Goal: Task Accomplishment & Management: Manage account settings

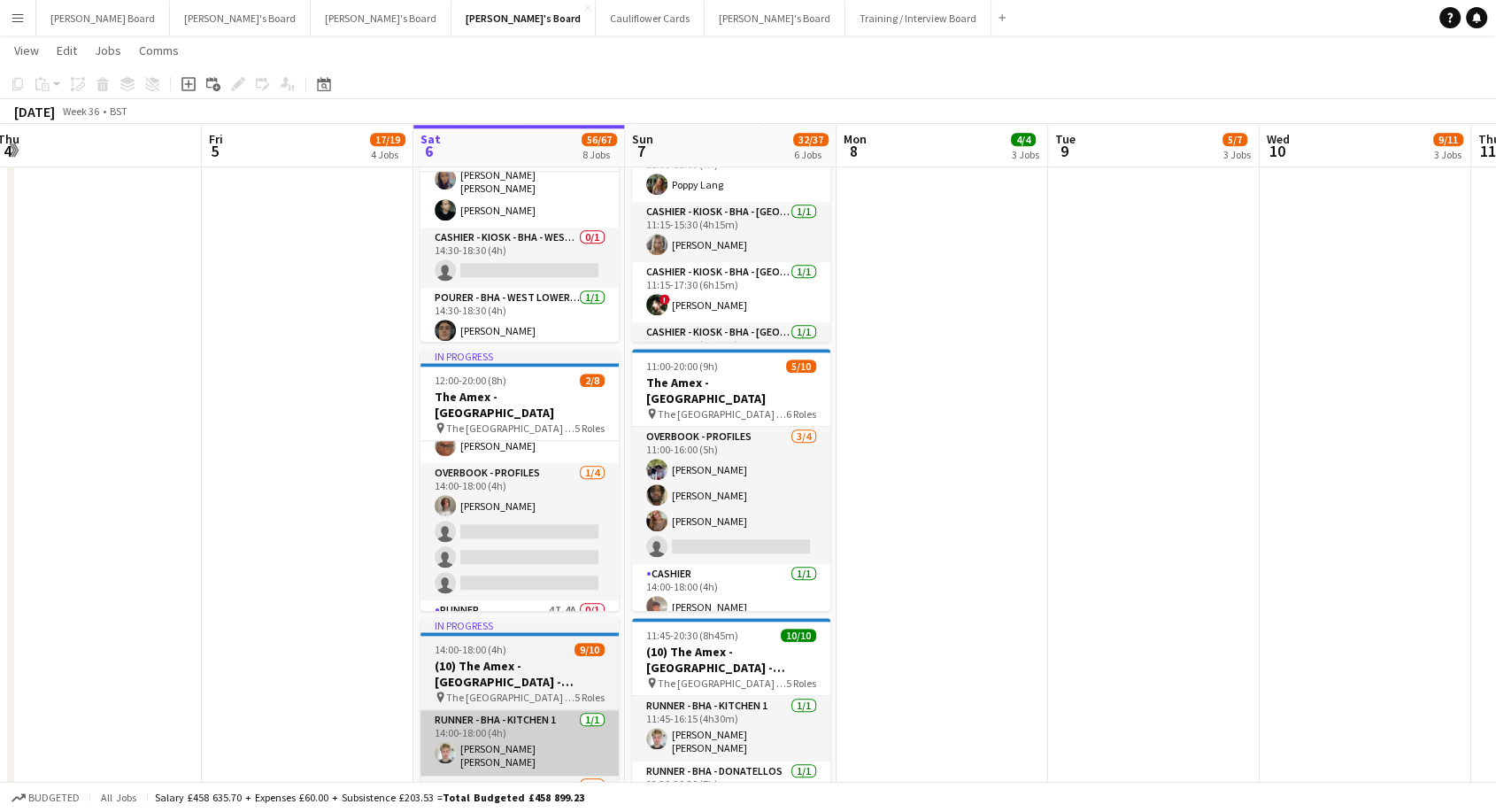
scroll to position [191, 0]
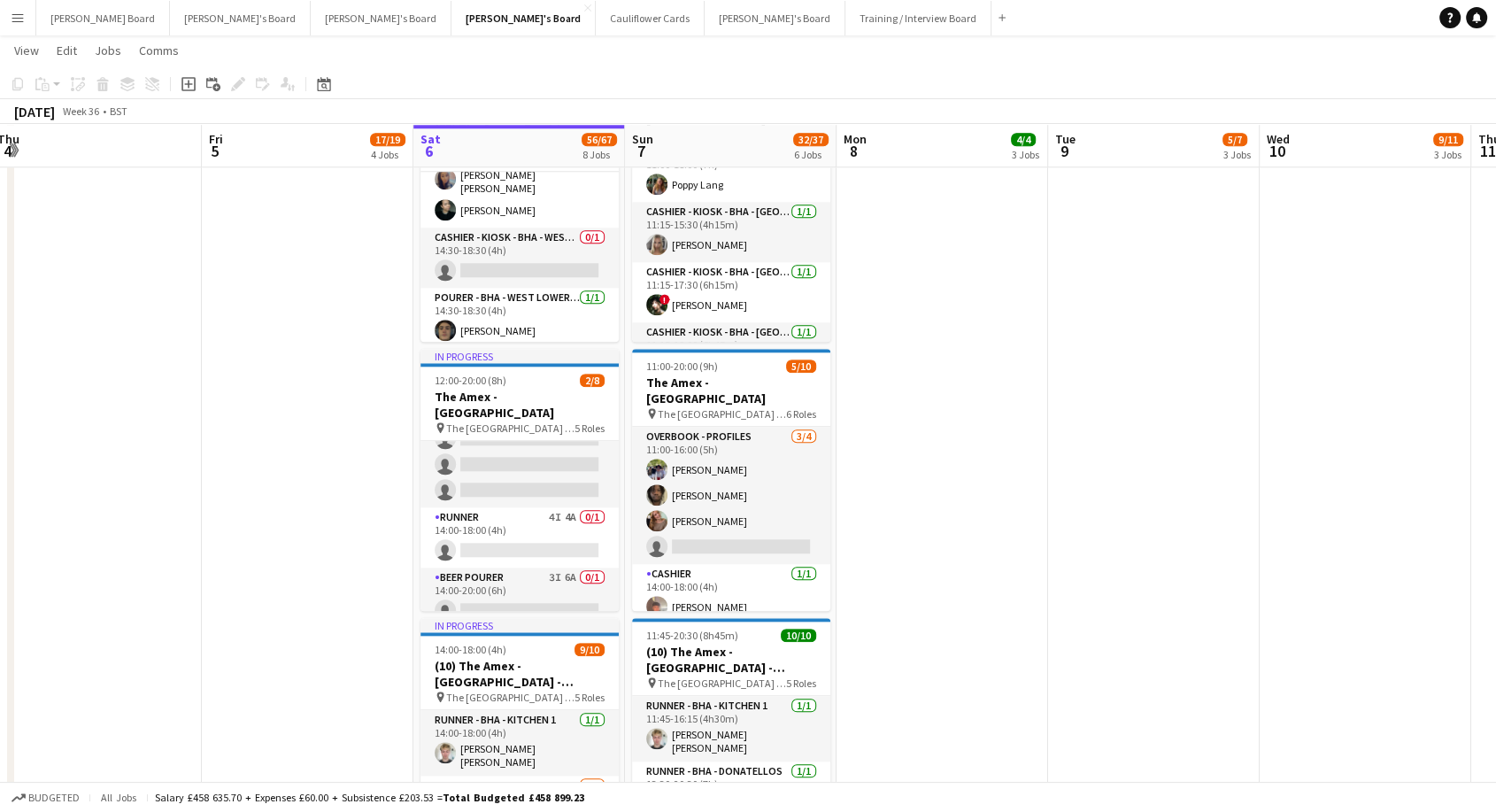
click at [547, 158] on app-board-header-date "Sat 6 56/67 8 Jobs" at bounding box center [520, 146] width 212 height 43
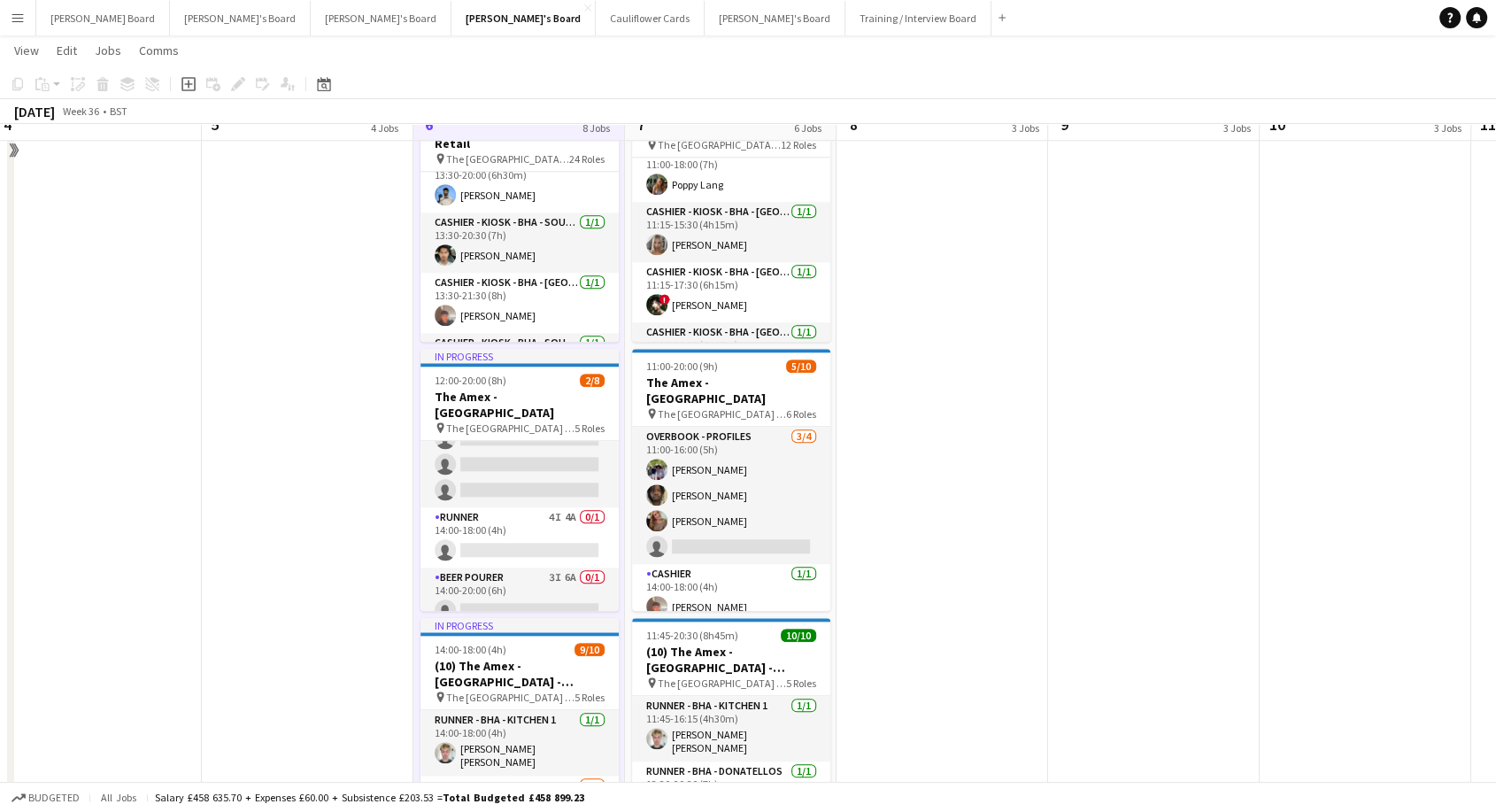
scroll to position [1629, 0]
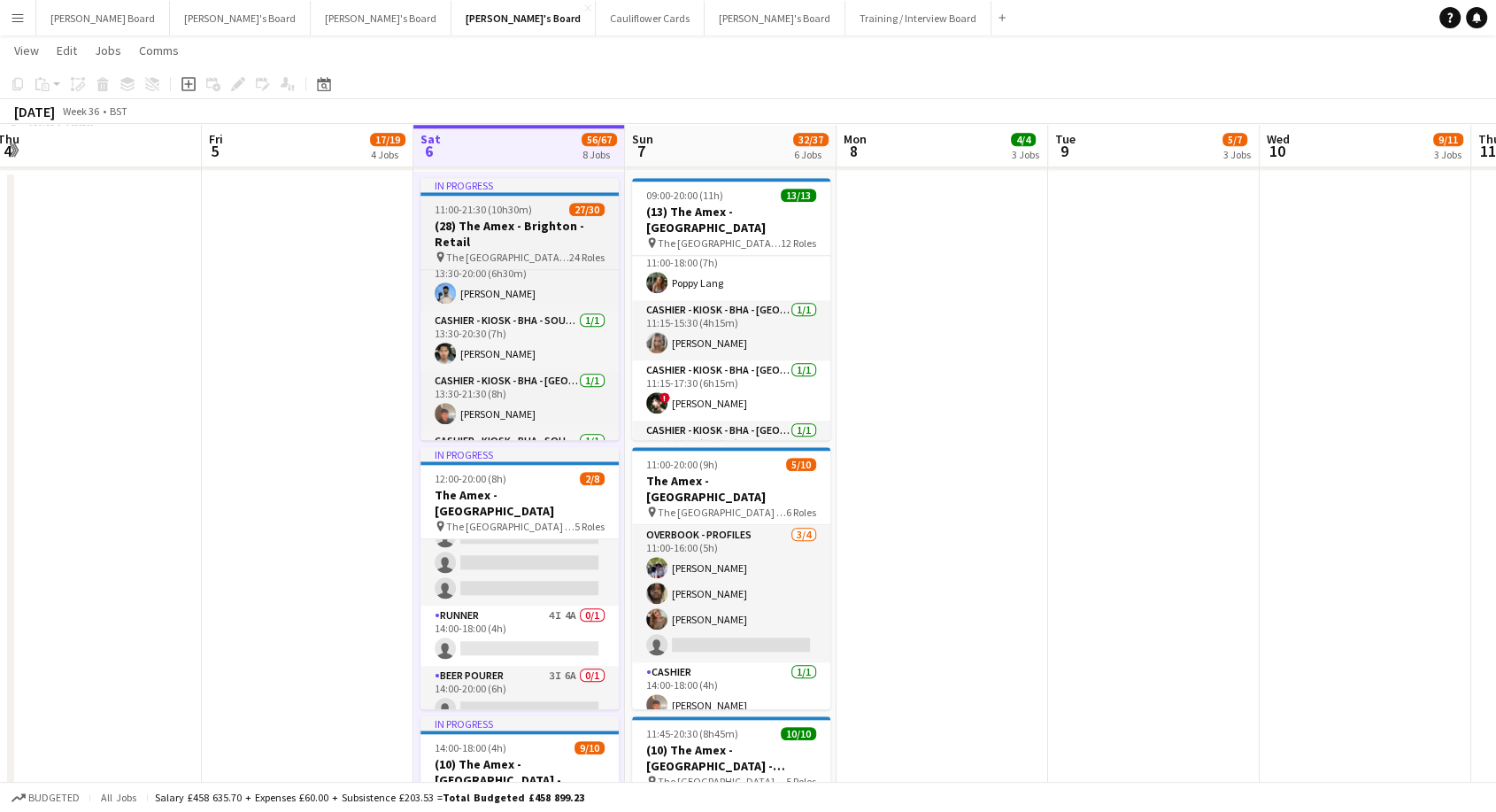
click at [494, 200] on app-job-card "In progress 11:00-21:30 (10h30m) 27/30 (28) The Amex - Brighton - Retail pin Th…" at bounding box center [520, 308] width 199 height 262
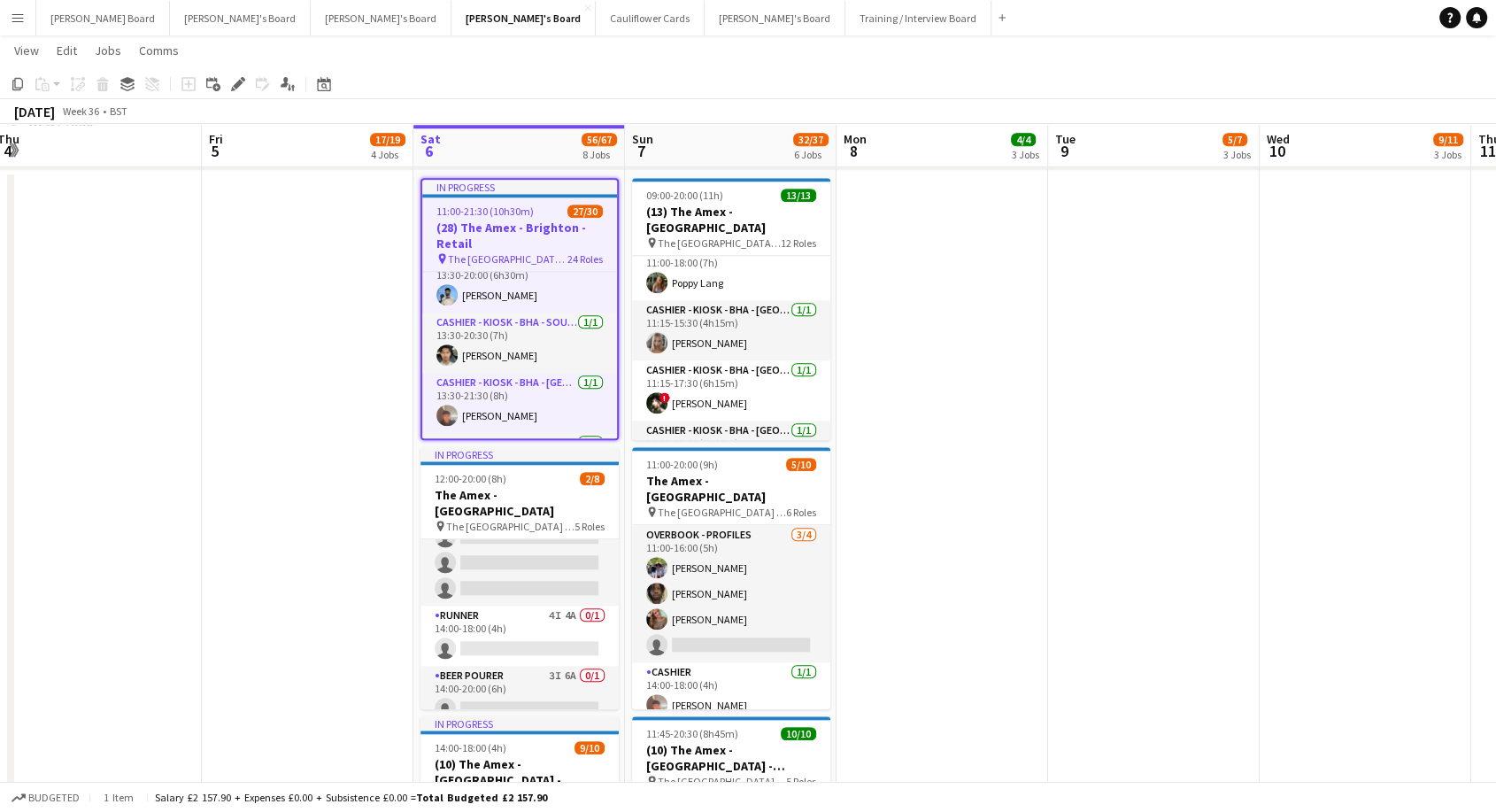
drag, startPoint x: 228, startPoint y: 79, endPoint x: 181, endPoint y: 98, distance: 50.7
click at [228, 81] on div "Edit" at bounding box center [238, 84] width 21 height 21
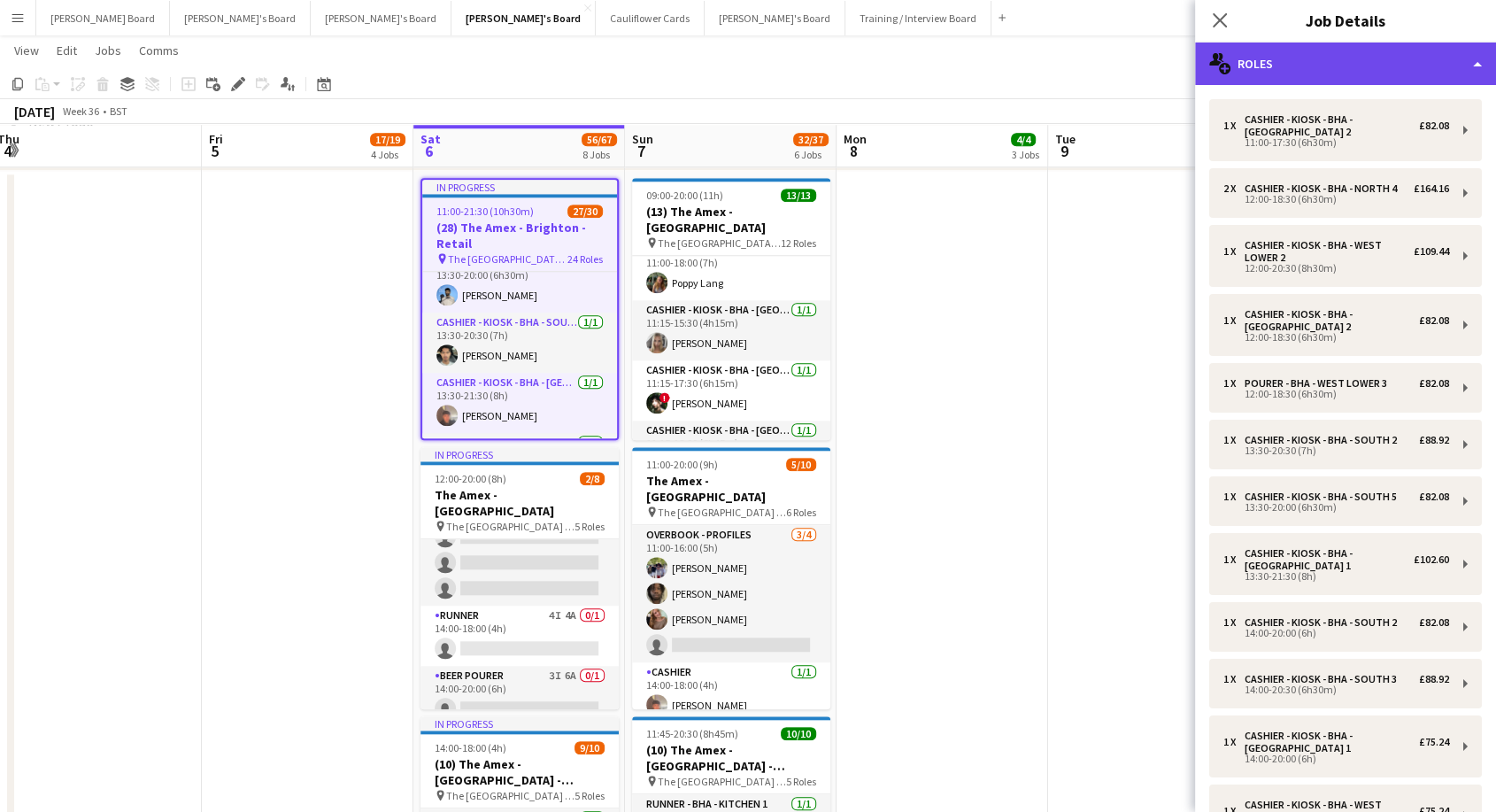
click at [1382, 57] on div "multiple-users-add Roles" at bounding box center [1346, 64] width 301 height 43
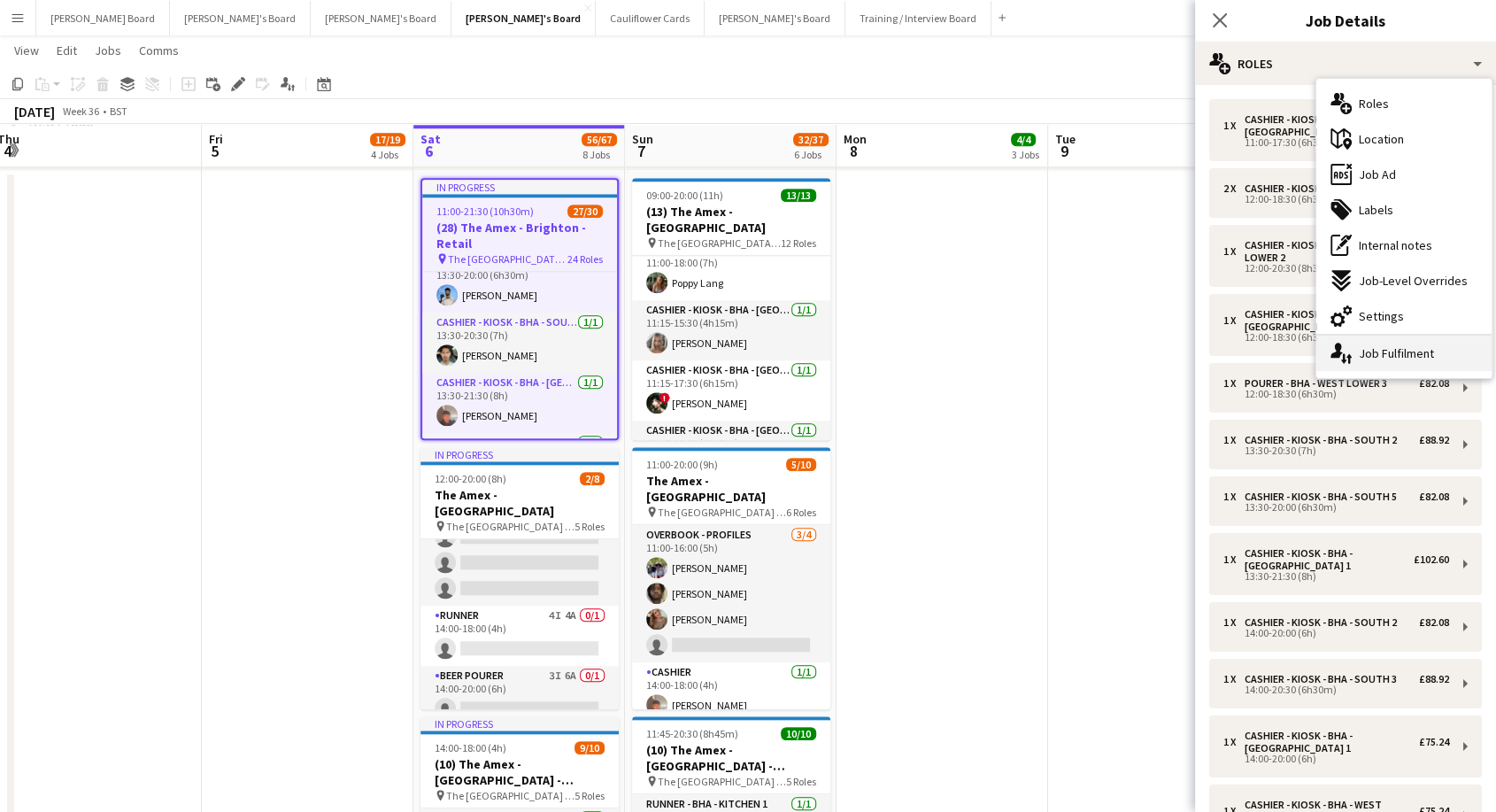
click at [1422, 354] on div "single-neutral-actions-up-down Job Fulfilment" at bounding box center [1404, 353] width 175 height 36
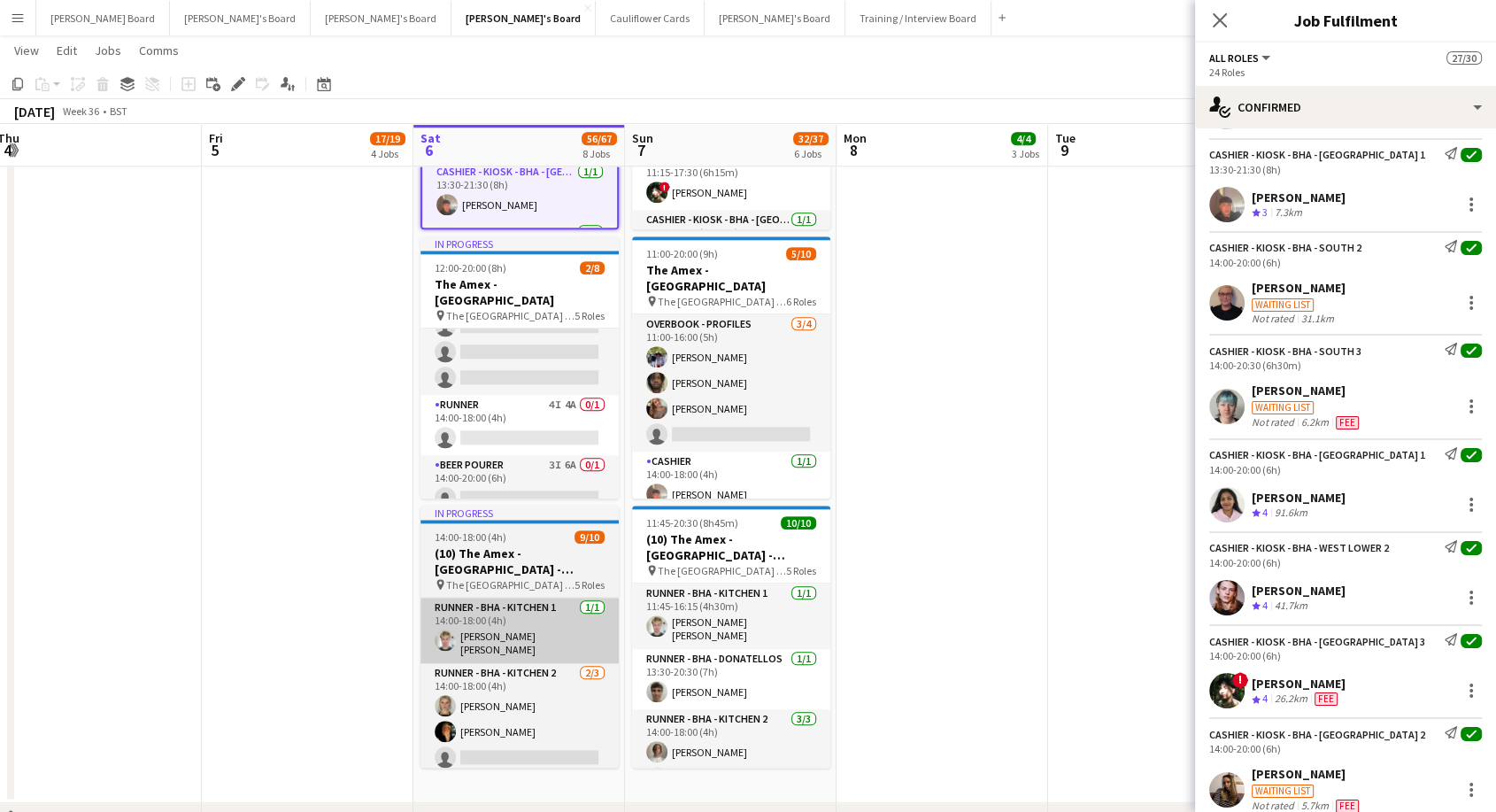
scroll to position [1925, 0]
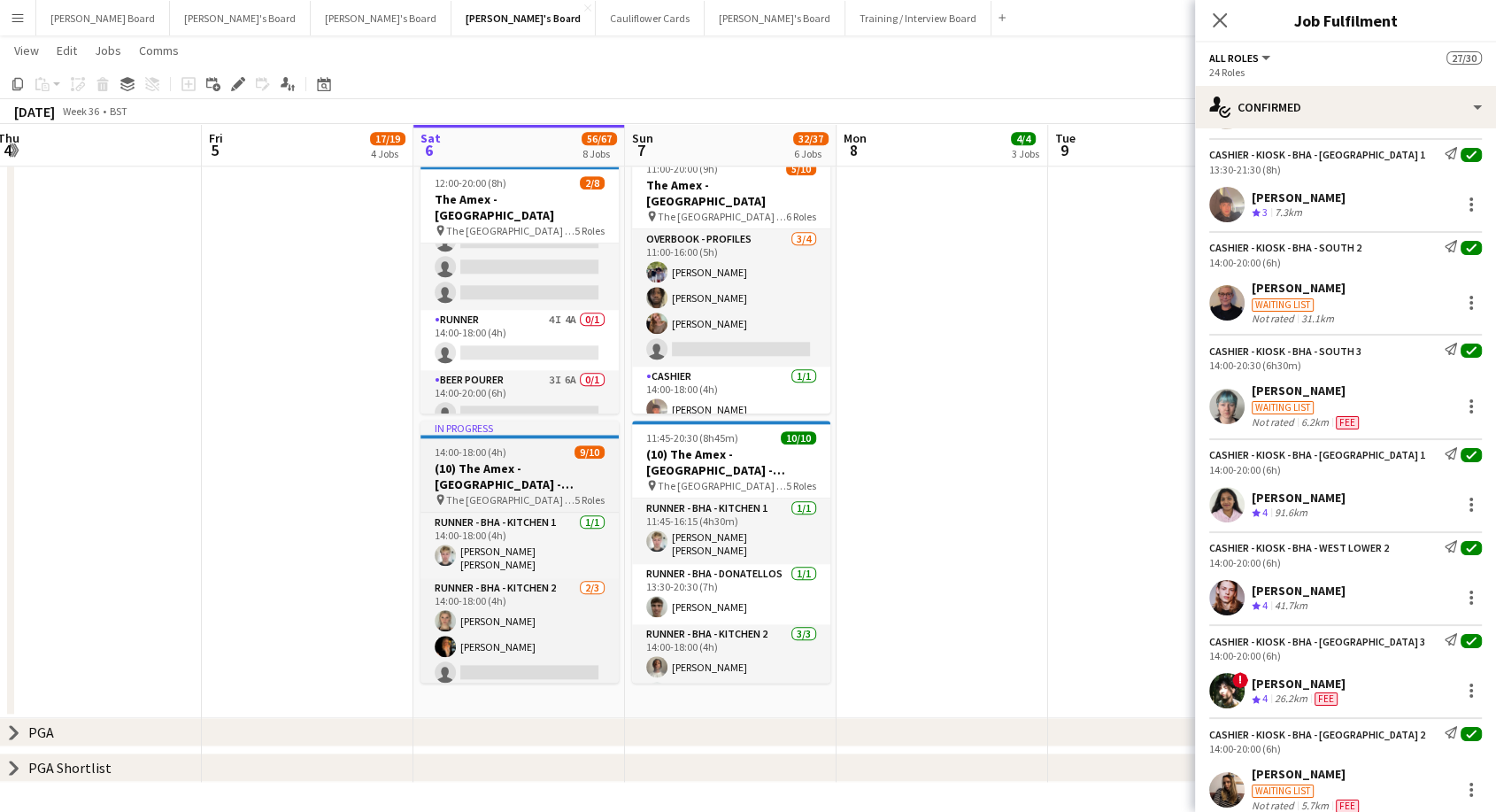
click at [497, 479] on h3 "(10) The Amex - [GEOGRAPHIC_DATA] - Hospitality" at bounding box center [520, 476] width 199 height 32
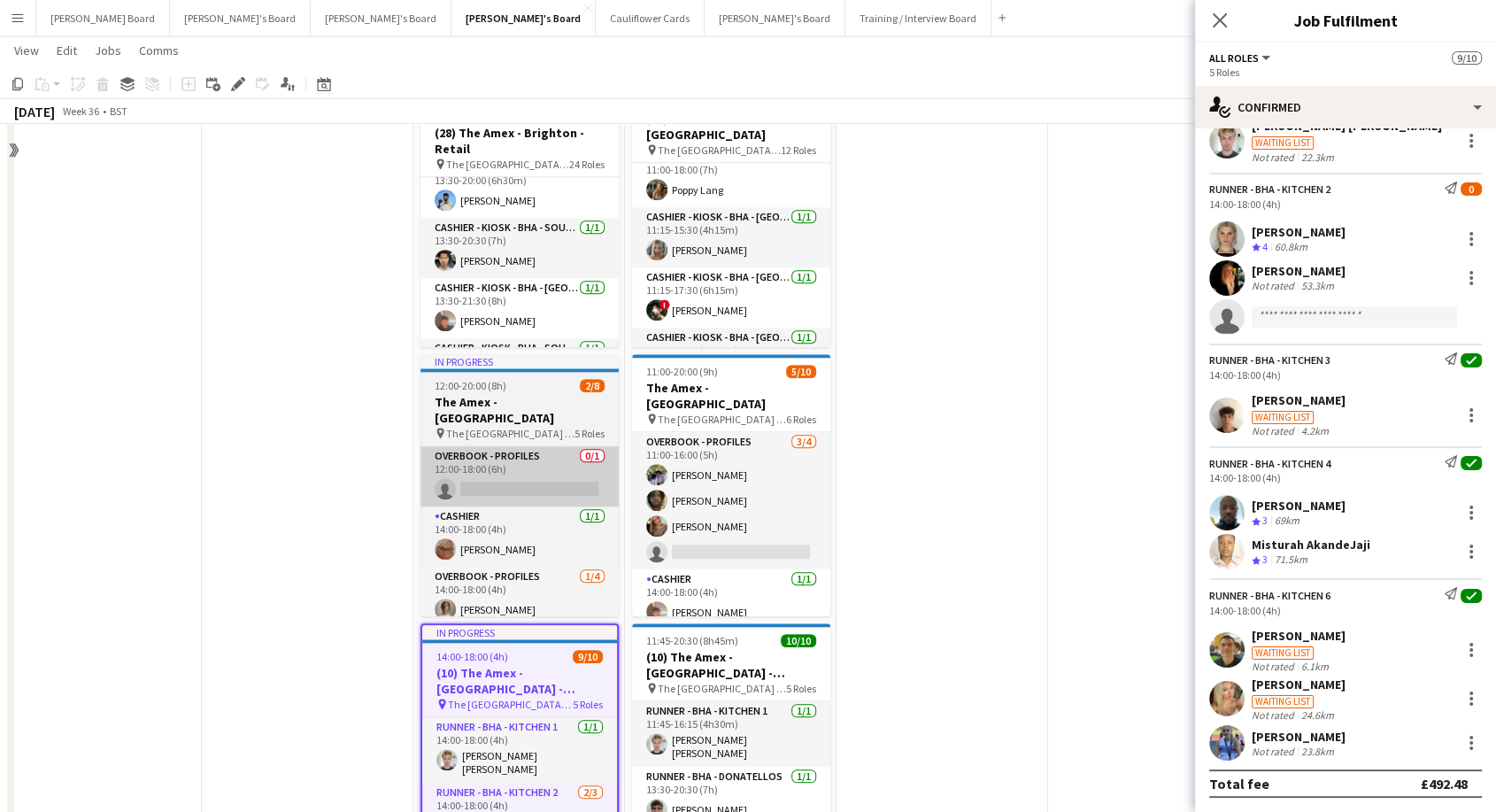
scroll to position [1629, 0]
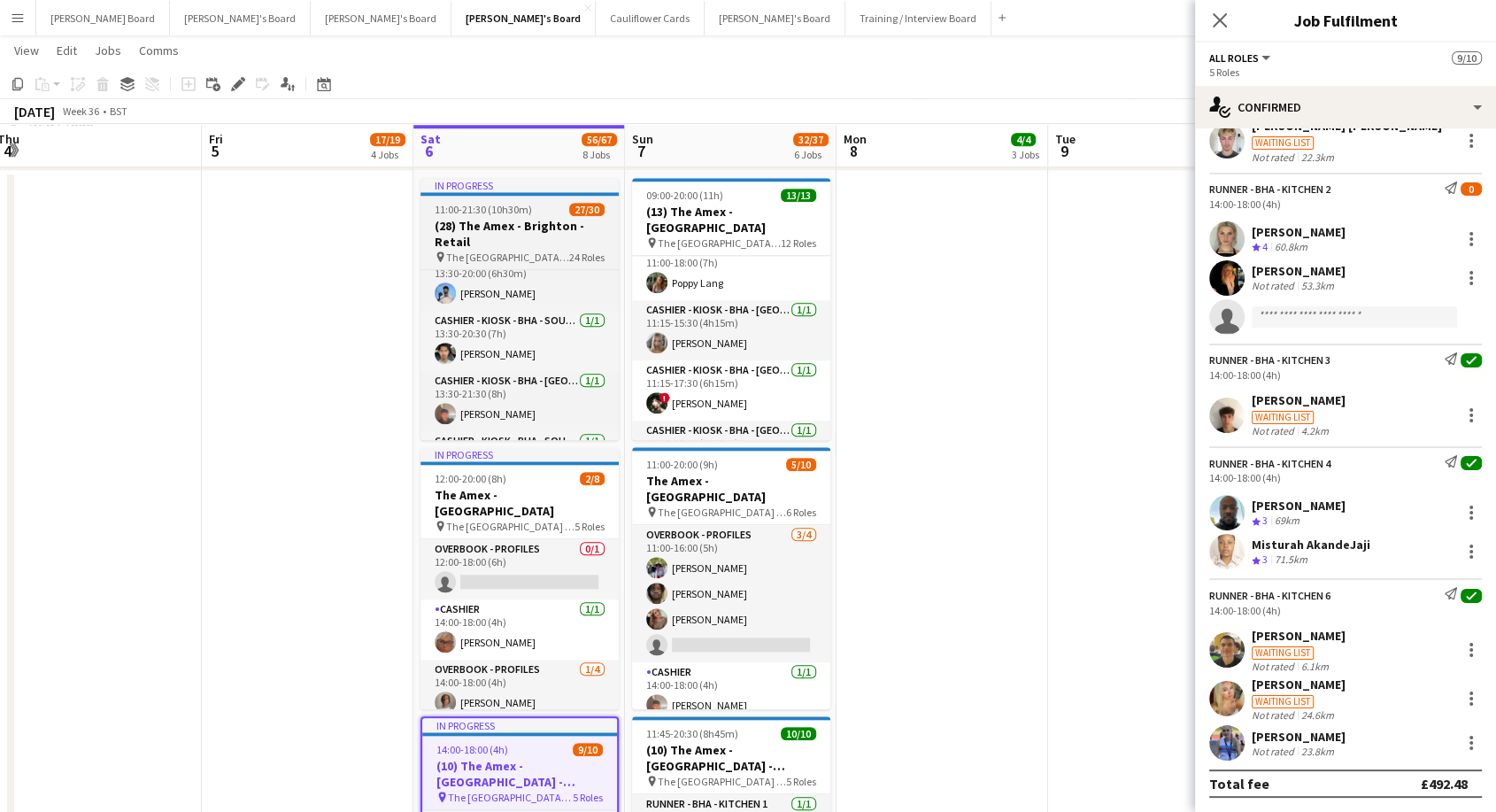
drag, startPoint x: 531, startPoint y: 189, endPoint x: 531, endPoint y: 229, distance: 40.0
click at [531, 191] on div "In progress" at bounding box center [520, 185] width 199 height 15
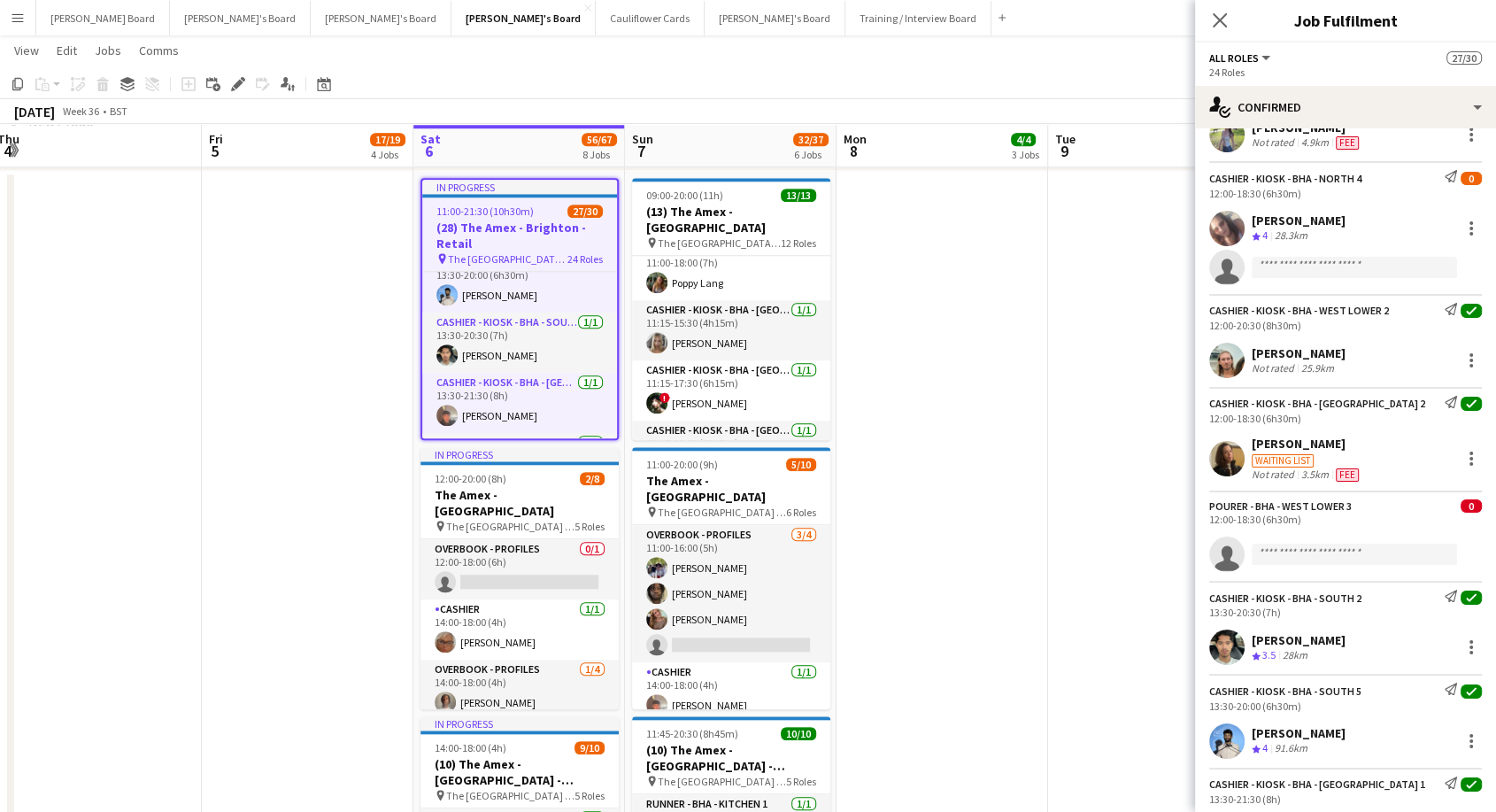
scroll to position [2010, 0]
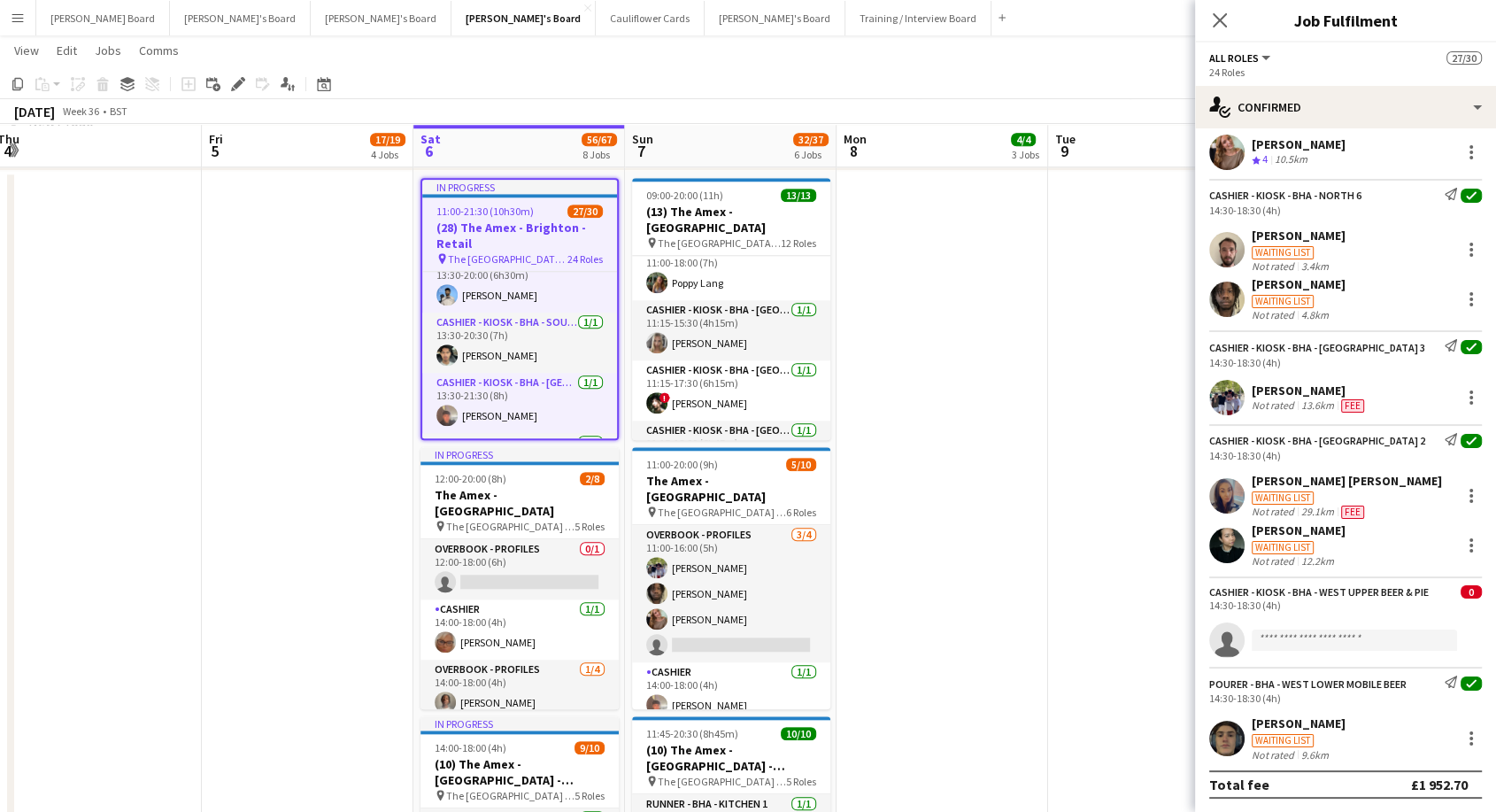
click at [526, 220] on h3 "(28) The Amex - Brighton - Retail" at bounding box center [520, 235] width 195 height 32
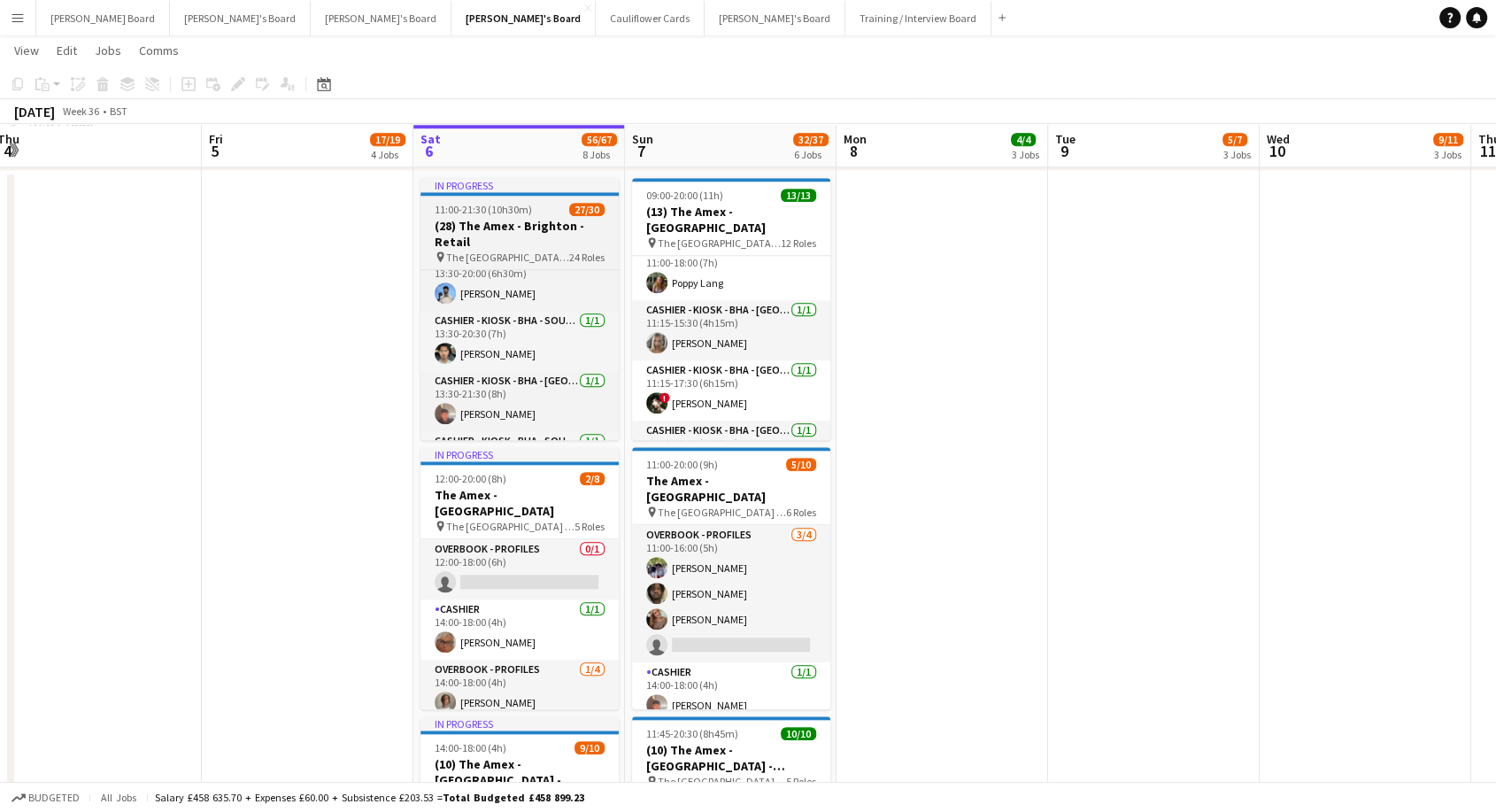
click at [509, 209] on span "11:00-21:30 (10h30m)" at bounding box center [483, 209] width 98 height 14
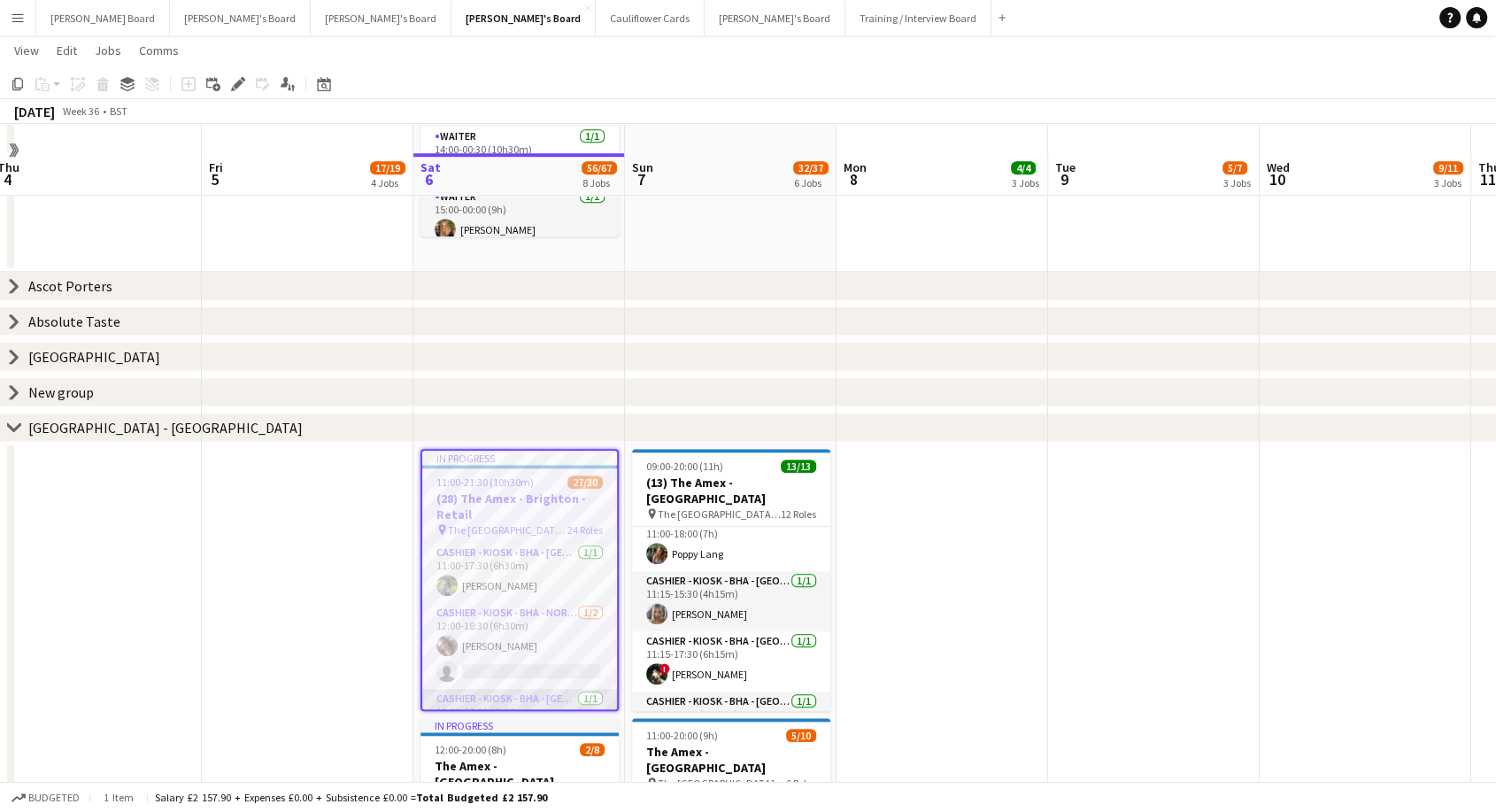
scroll to position [1433, 0]
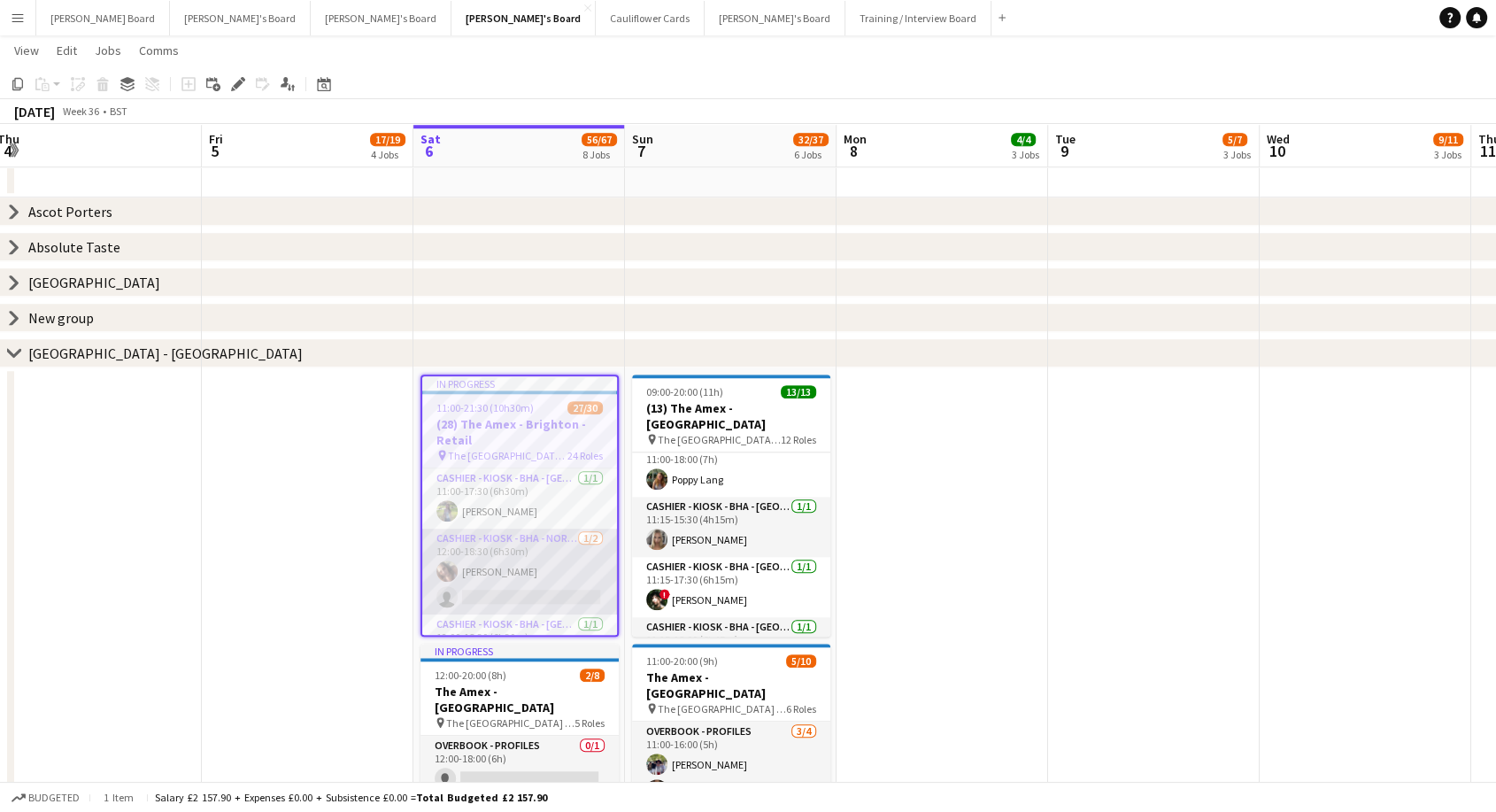
click at [539, 582] on app-card-role "Cashier - Kiosk - BHA - North 4 1/2 12:00-18:30 (6h30m) Alison Anderson single-…" at bounding box center [520, 571] width 195 height 86
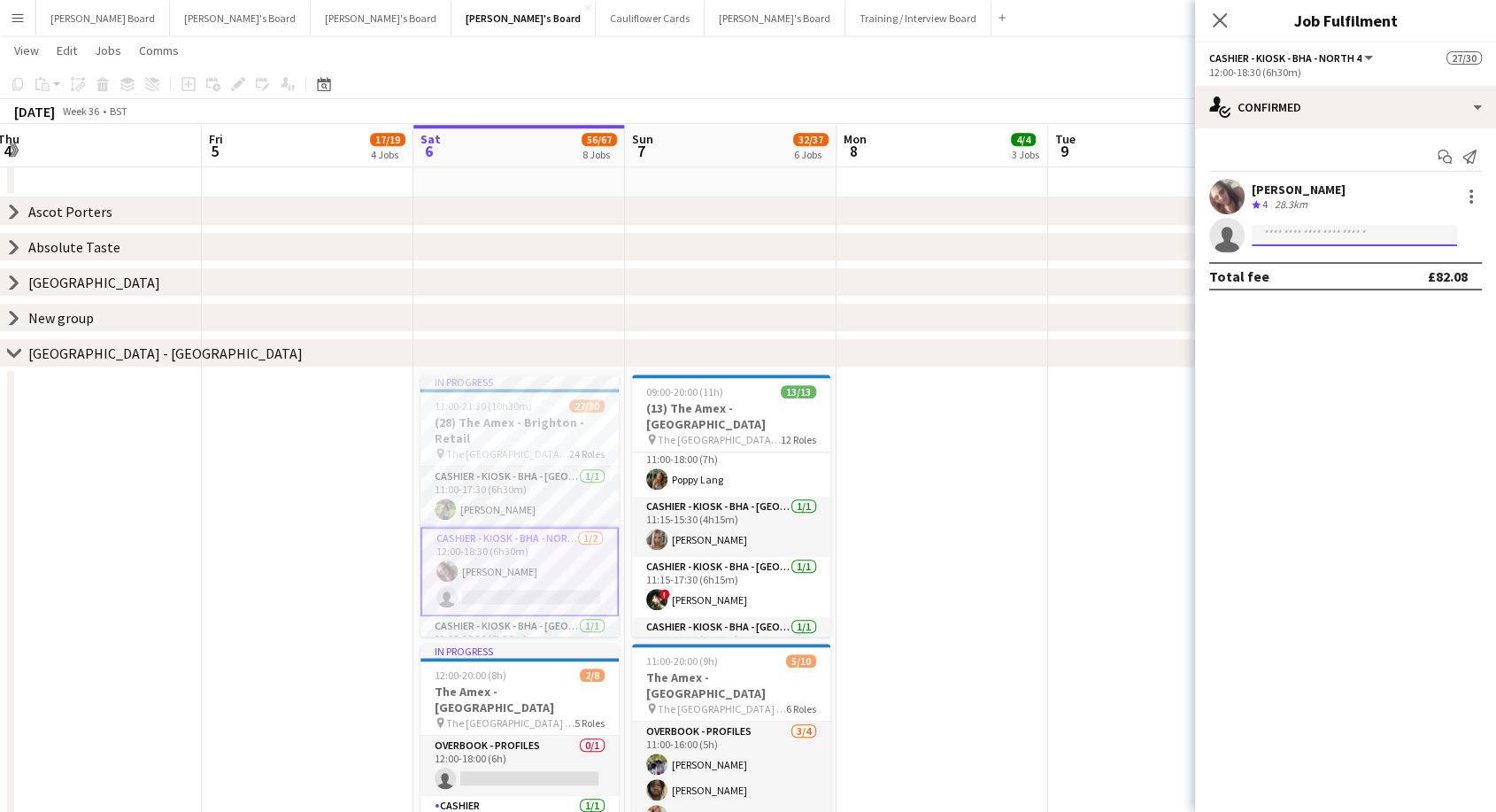
click at [1288, 233] on input at bounding box center [1354, 235] width 205 height 21
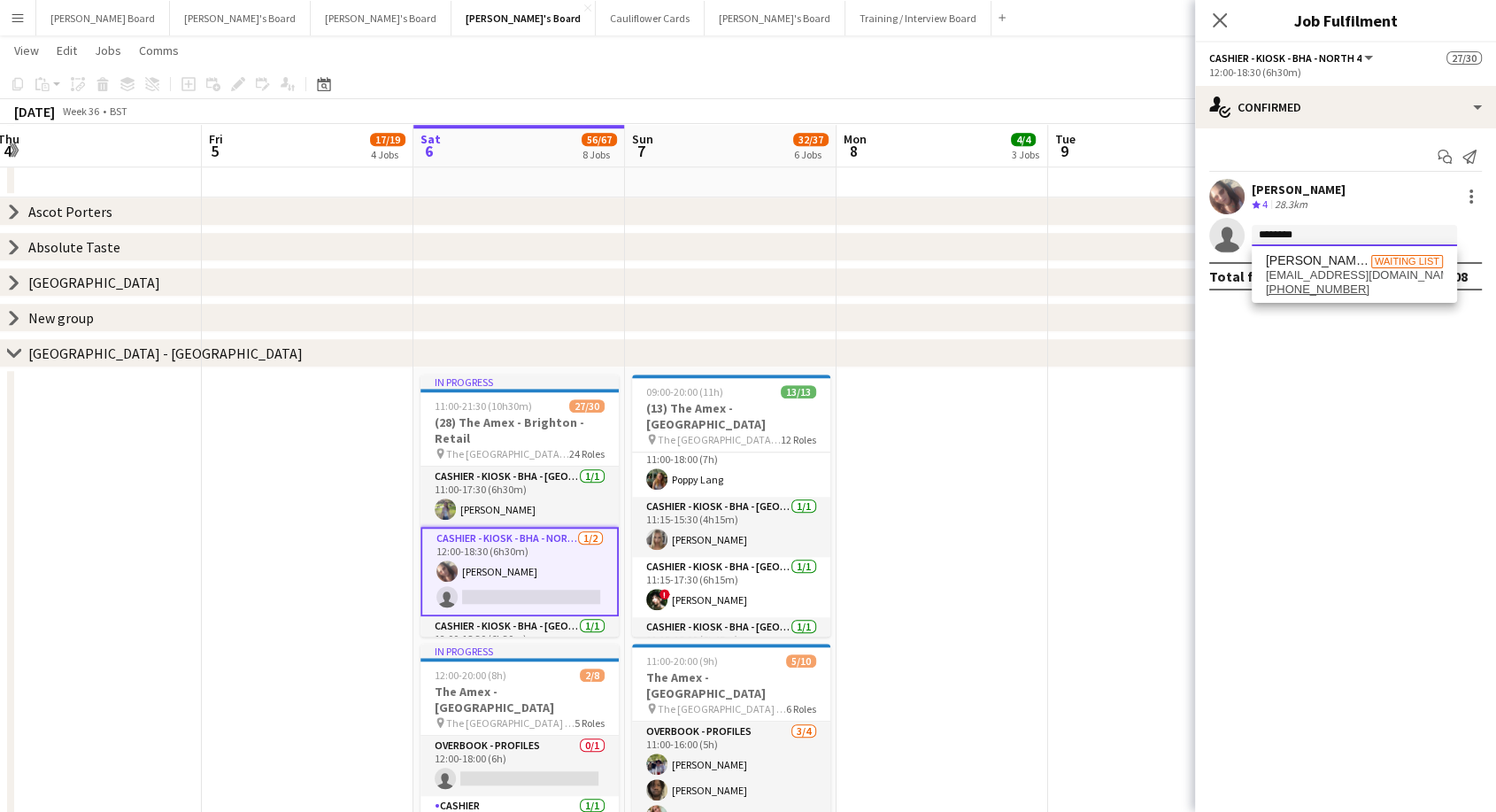
drag, startPoint x: 1270, startPoint y: 231, endPoint x: 1377, endPoint y: 223, distance: 107.3
click at [1377, 223] on app-invite-slot "single-neutral-actions ********" at bounding box center [1346, 235] width 301 height 36
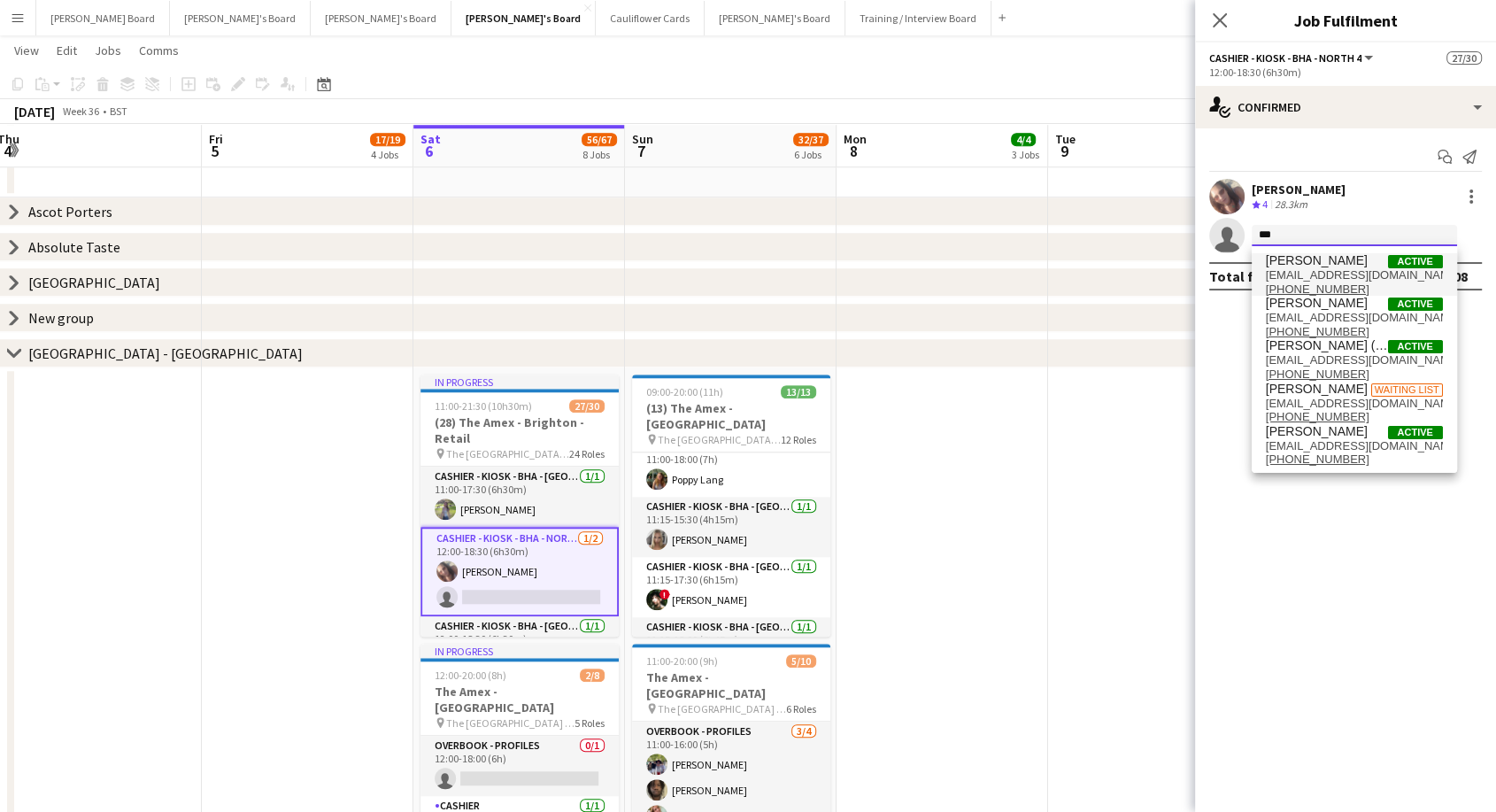
type input "***"
click at [1312, 272] on span "[EMAIL_ADDRESS][DOMAIN_NAME]" at bounding box center [1355, 275] width 177 height 15
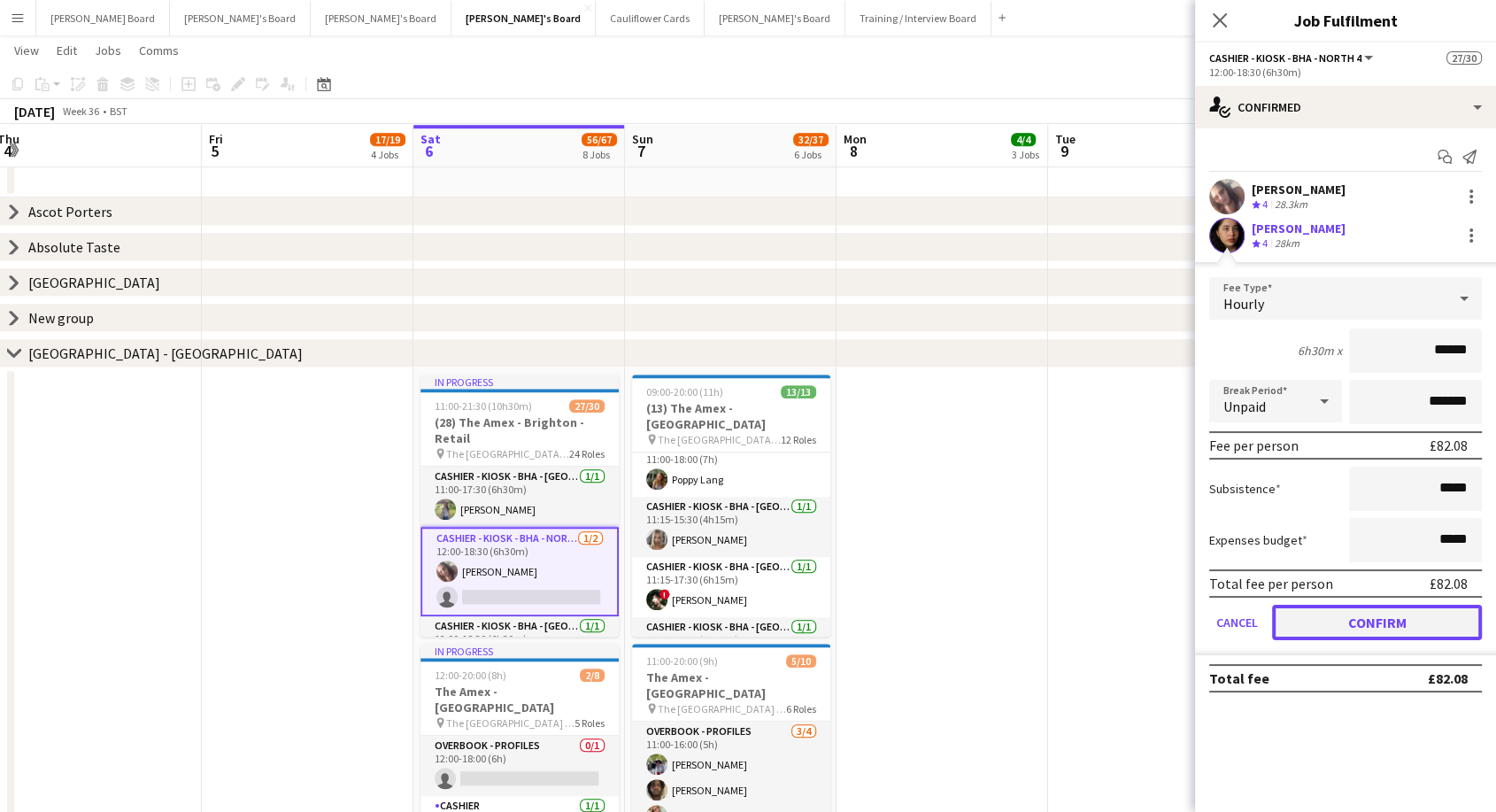
click at [1372, 619] on button "Confirm" at bounding box center [1377, 622] width 210 height 36
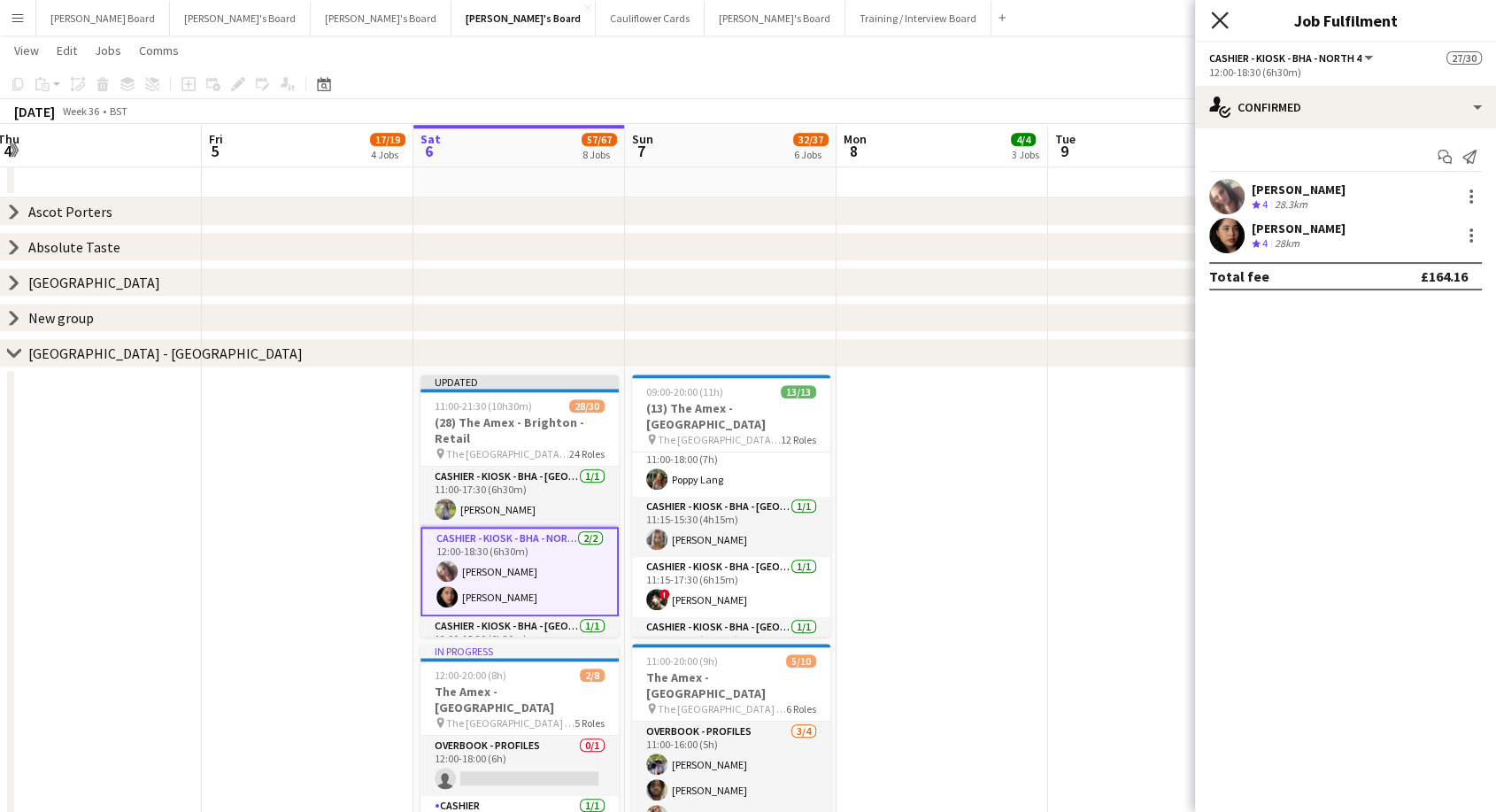
click at [1218, 23] on icon "Close pop-in" at bounding box center [1220, 20] width 16 height 16
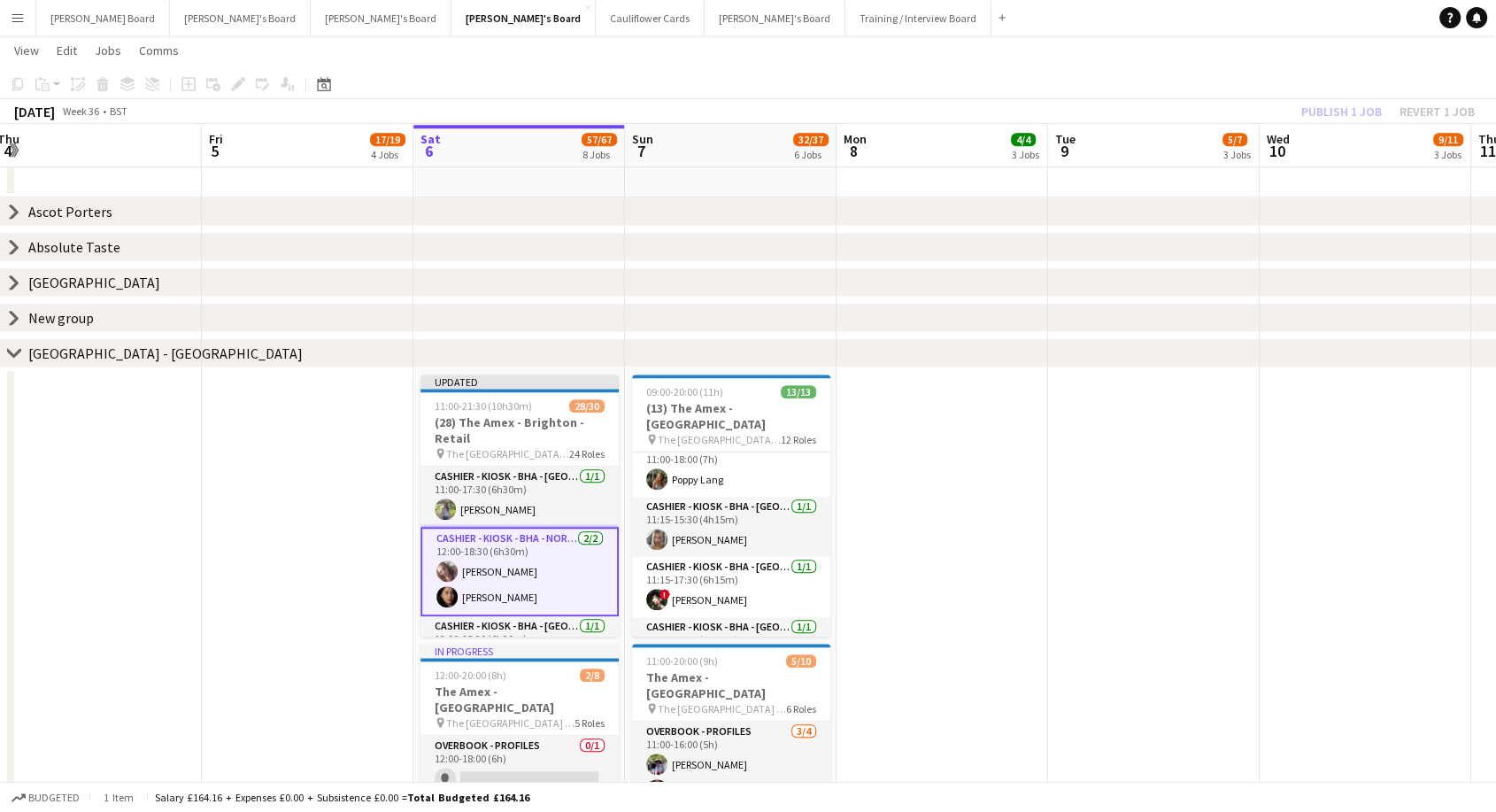
click at [513, 565] on app-card-role "Cashier - Kiosk - BHA - North 4 2/2 12:00-18:30 (6h30m) Alison Anderson Sofia A…" at bounding box center [520, 571] width 199 height 89
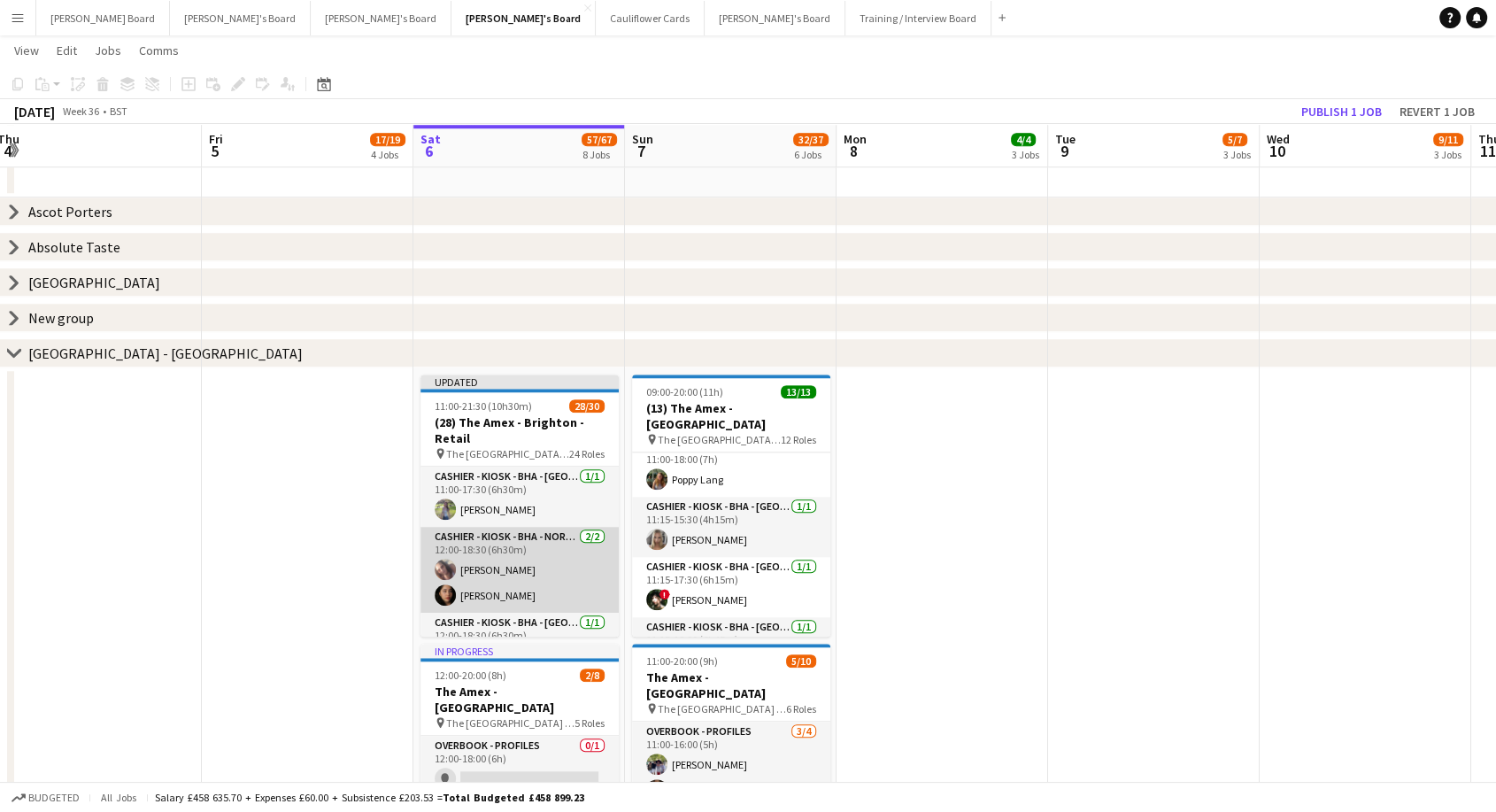
click at [514, 552] on app-card-role "Cashier - Kiosk - BHA - North 4 2/2 12:00-18:30 (6h30m) Alison Anderson Sofia A…" at bounding box center [520, 570] width 199 height 86
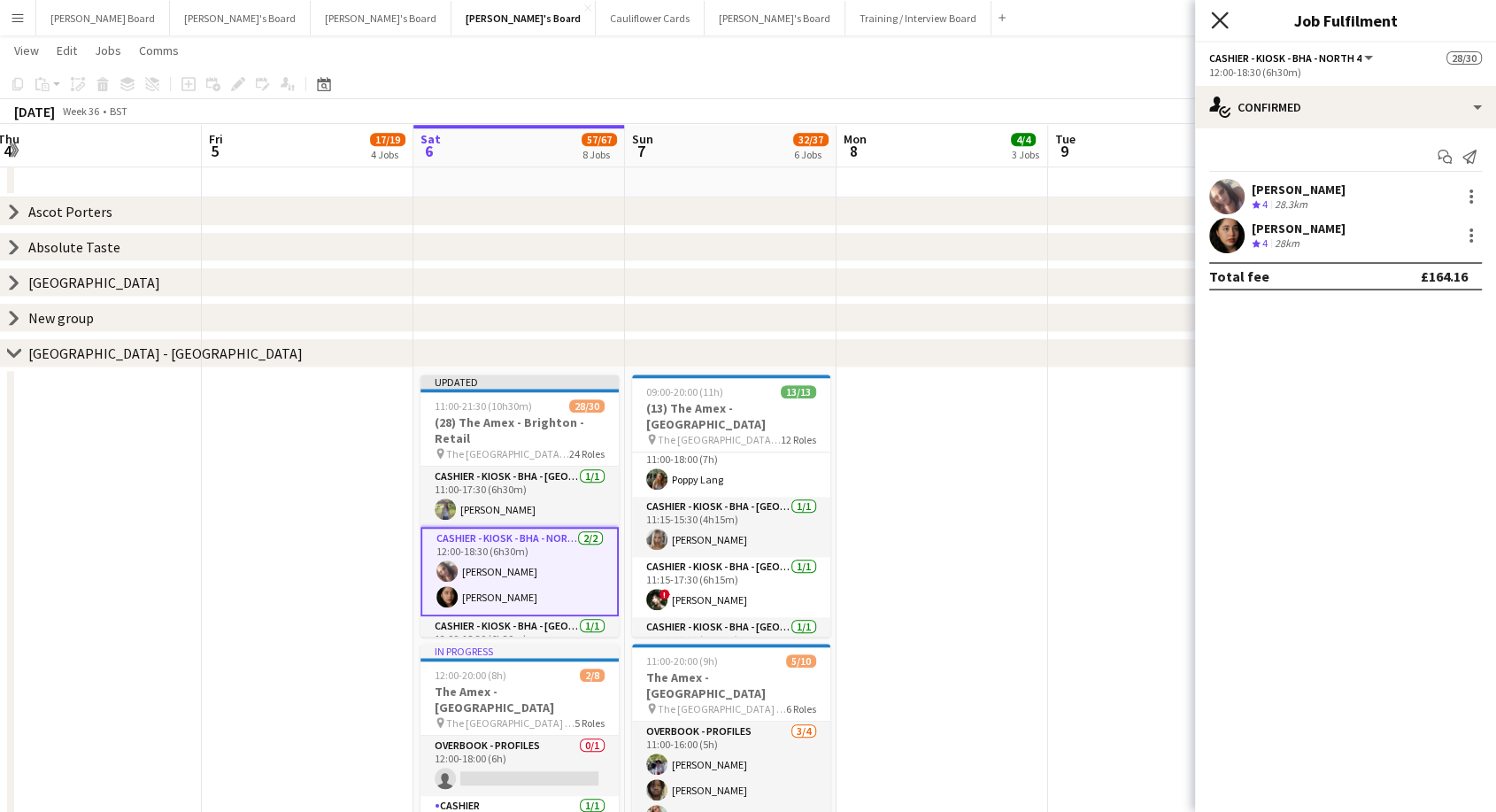
click at [1225, 19] on icon "Close pop-in" at bounding box center [1220, 20] width 16 height 16
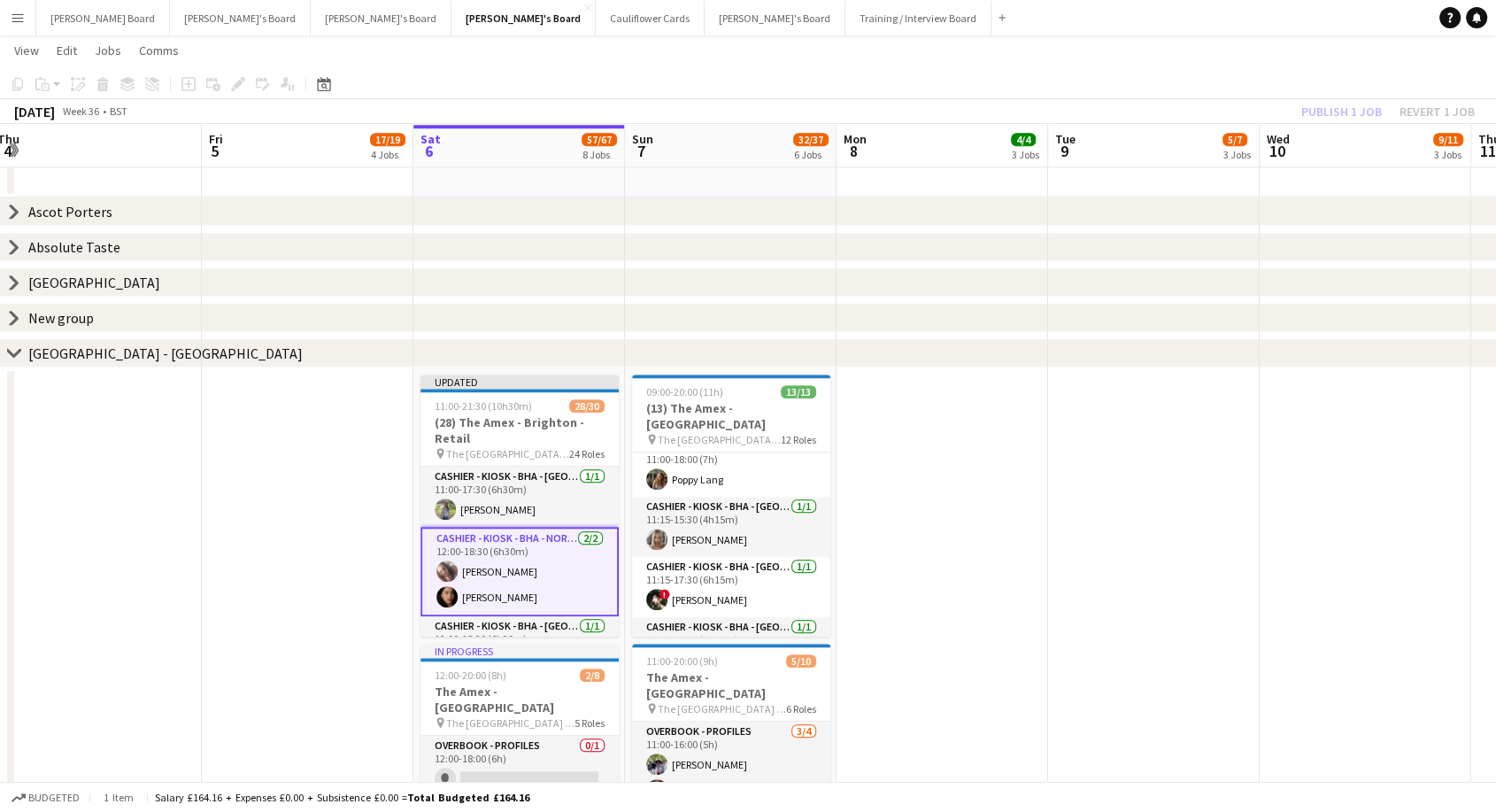
click at [1343, 113] on div "Publish 1 job Revert 1 job" at bounding box center [1388, 111] width 216 height 23
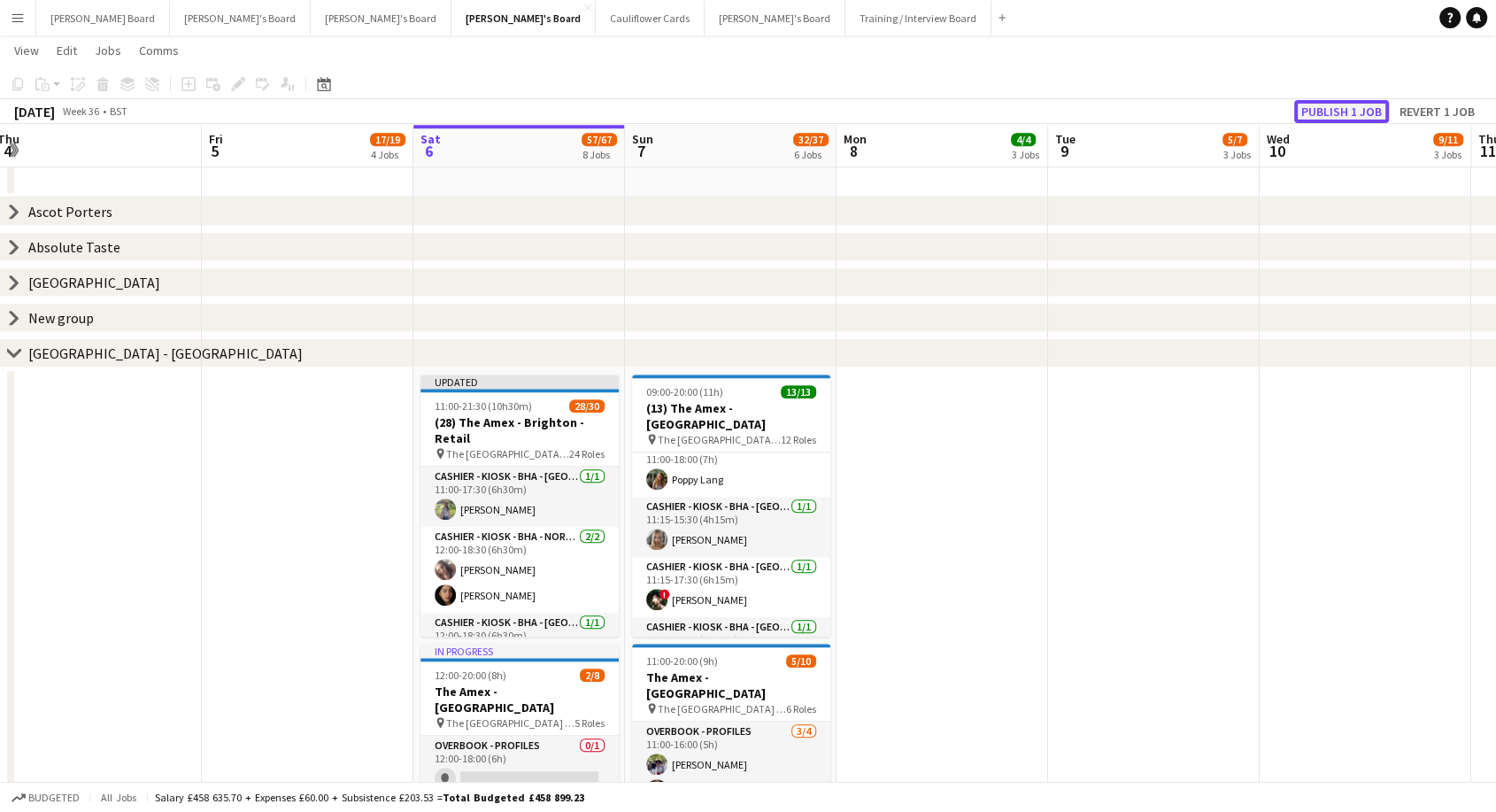
click at [1343, 113] on button "Publish 1 job" at bounding box center [1342, 111] width 95 height 23
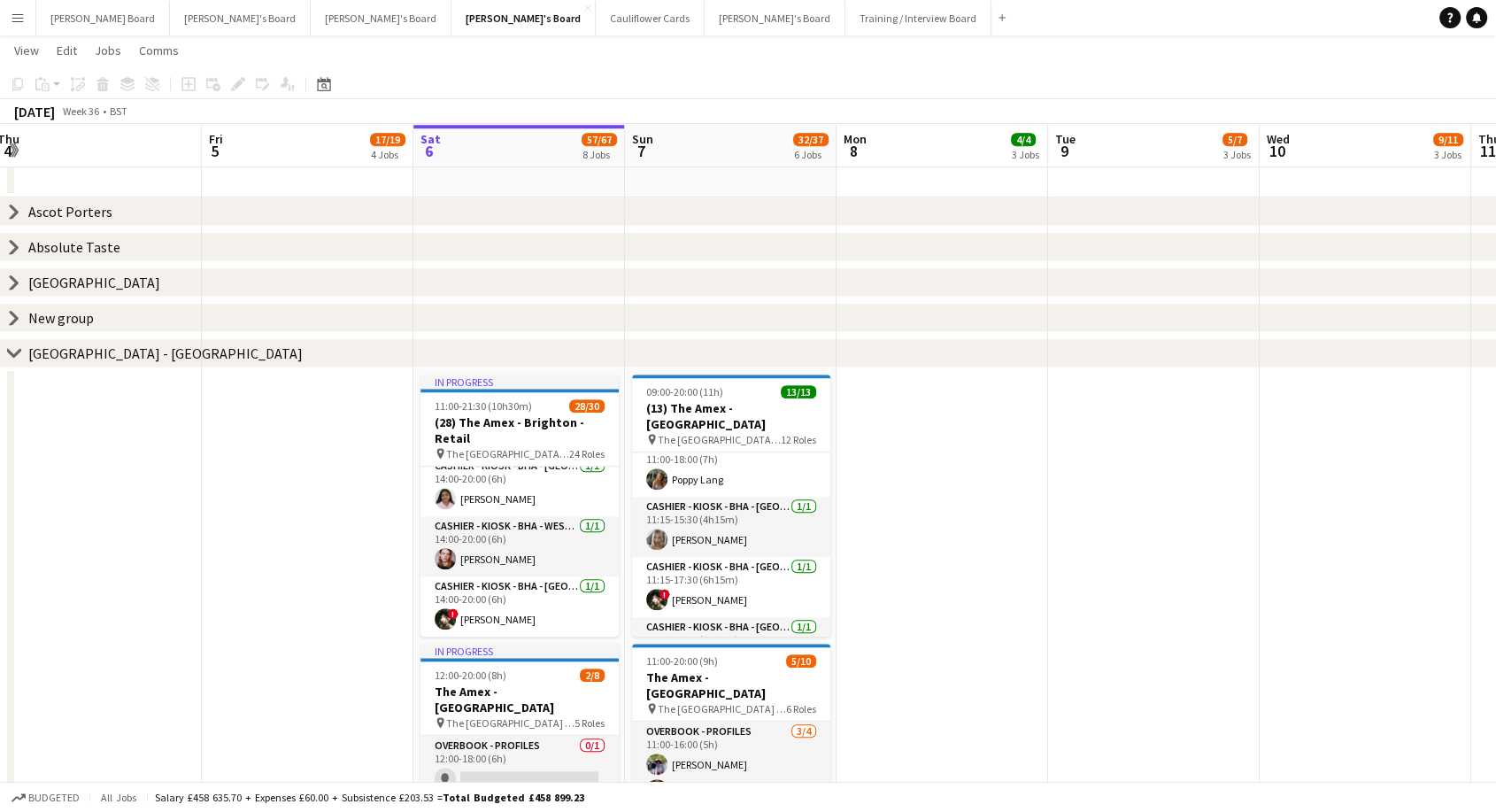
scroll to position [688, 0]
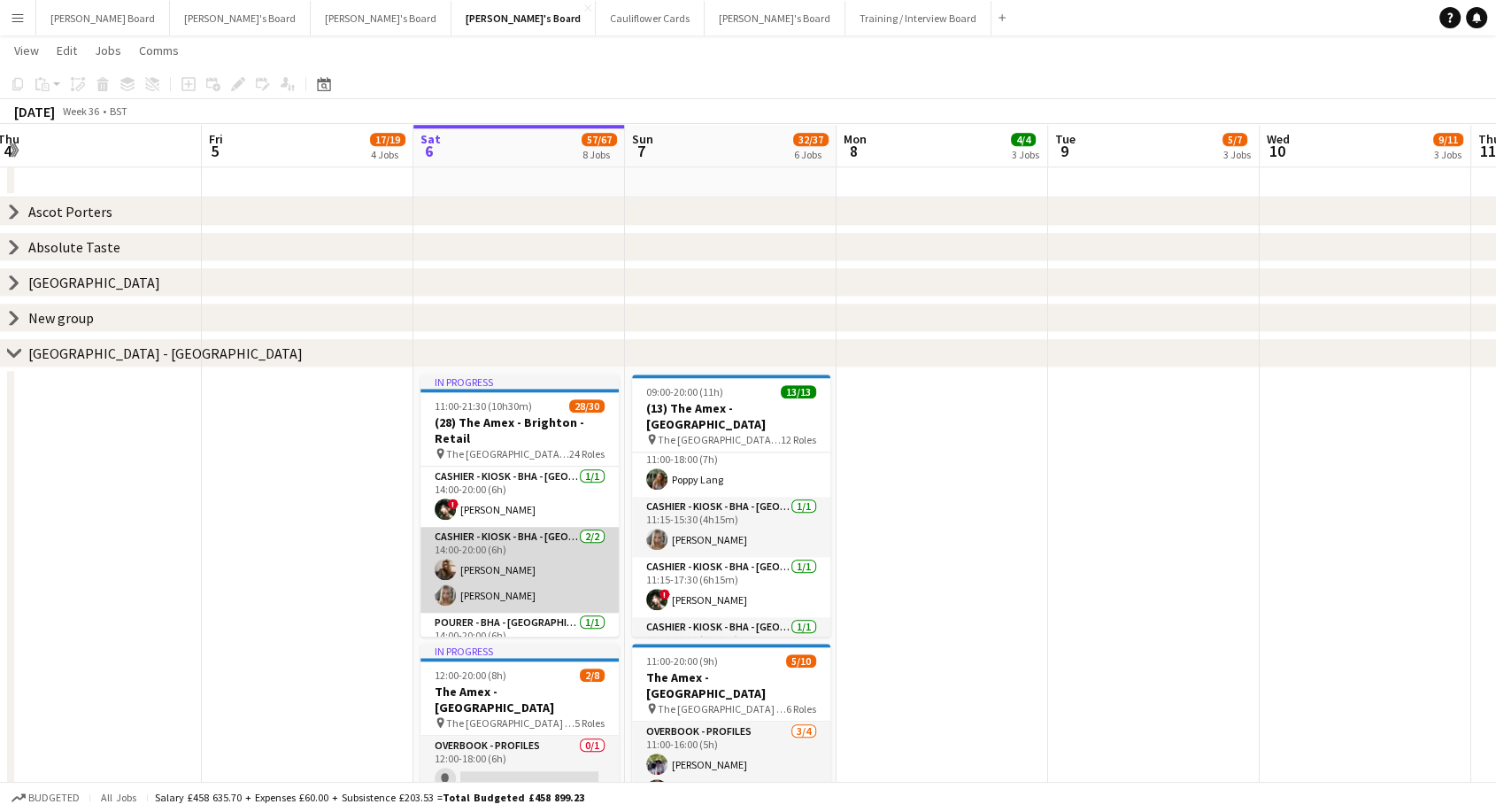
drag, startPoint x: 530, startPoint y: 571, endPoint x: 587, endPoint y: 558, distance: 58.5
click at [530, 570] on app-card-role "Cashier - Kiosk - BHA - West Upper 2 2/2 14:00-20:00 (6h) Issy Davis Lillie Mou…" at bounding box center [520, 570] width 199 height 86
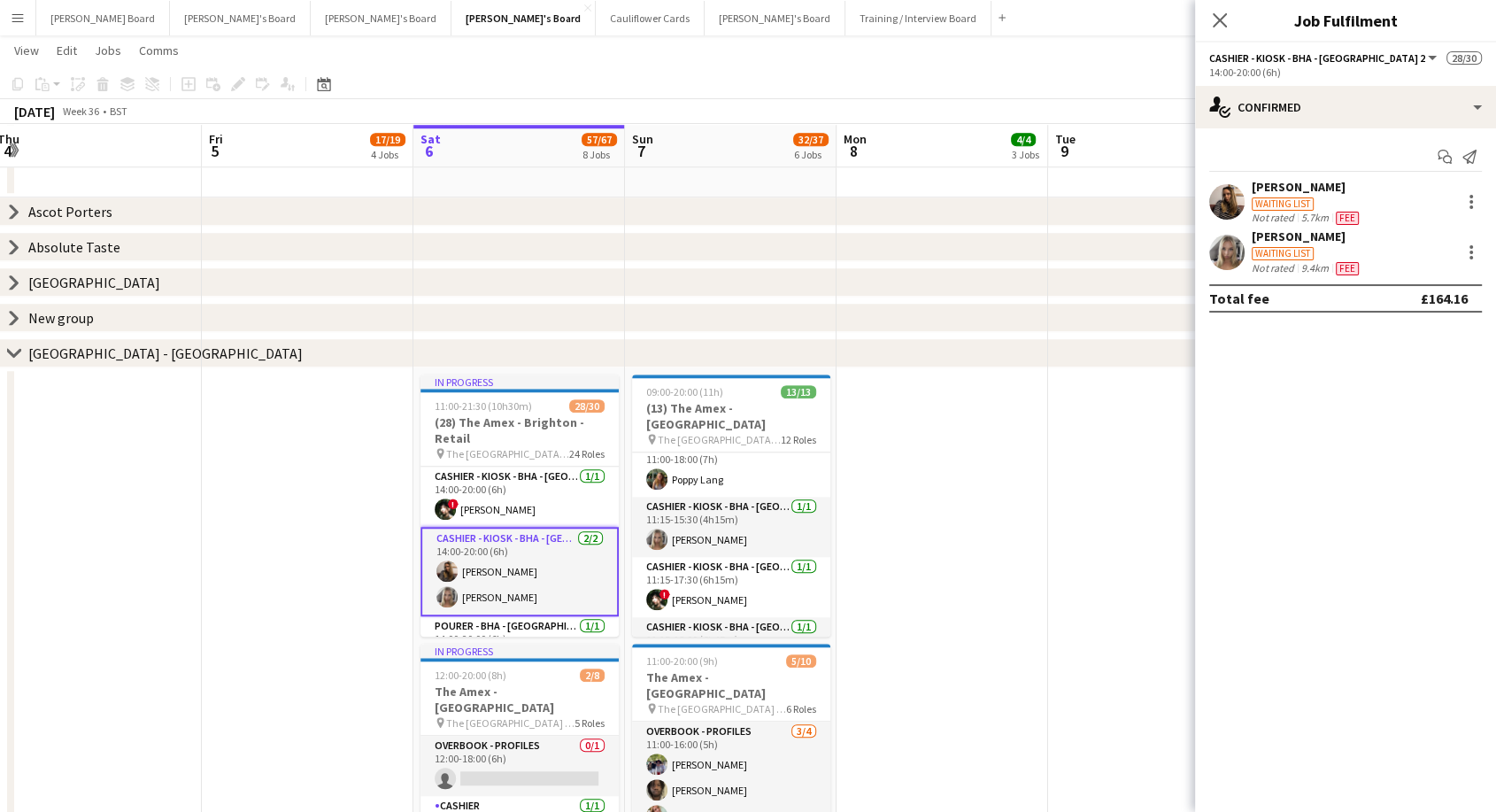
click at [1285, 186] on div "[PERSON_NAME]" at bounding box center [1306, 186] width 110 height 15
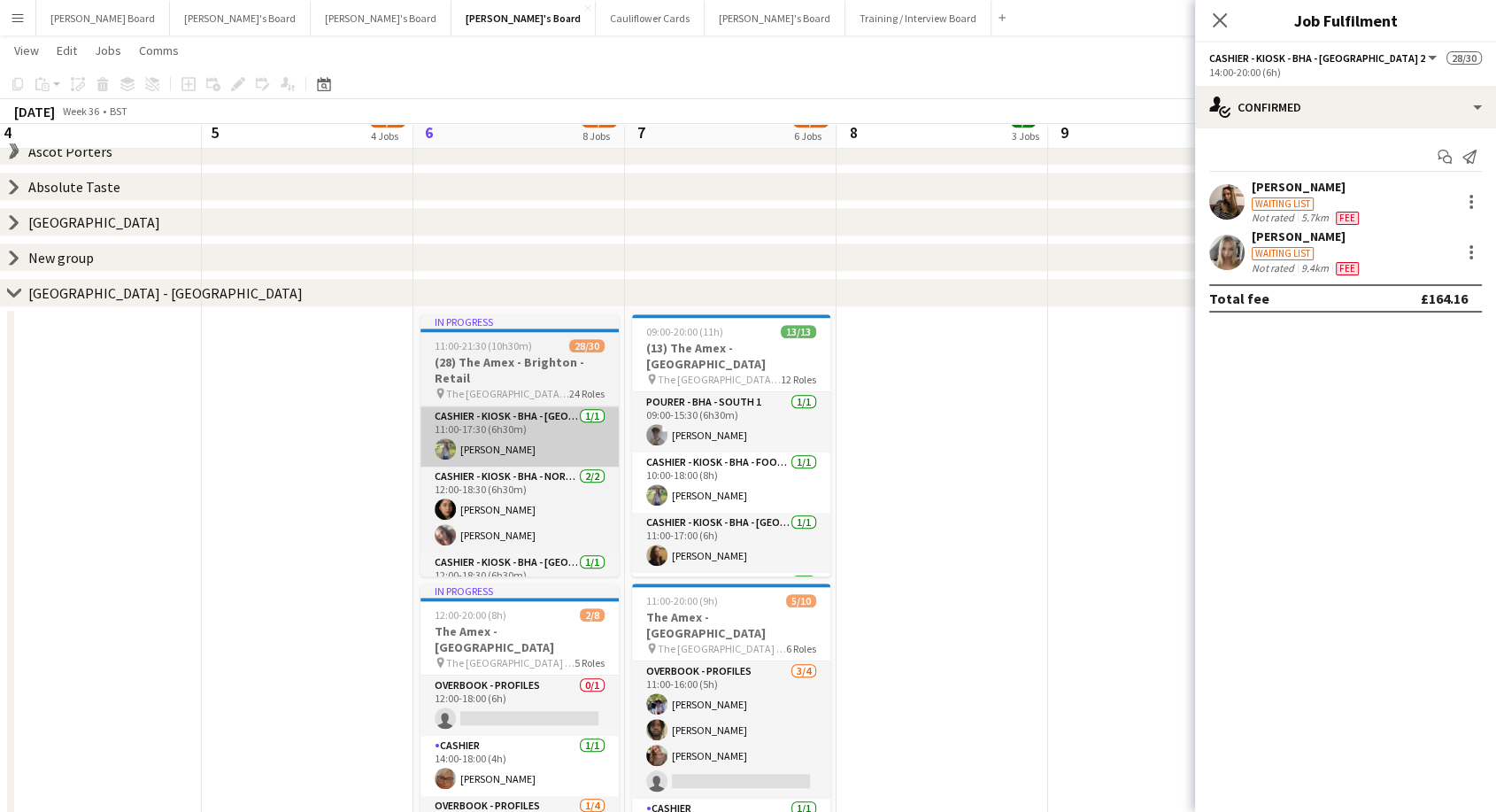
scroll to position [1475, 0]
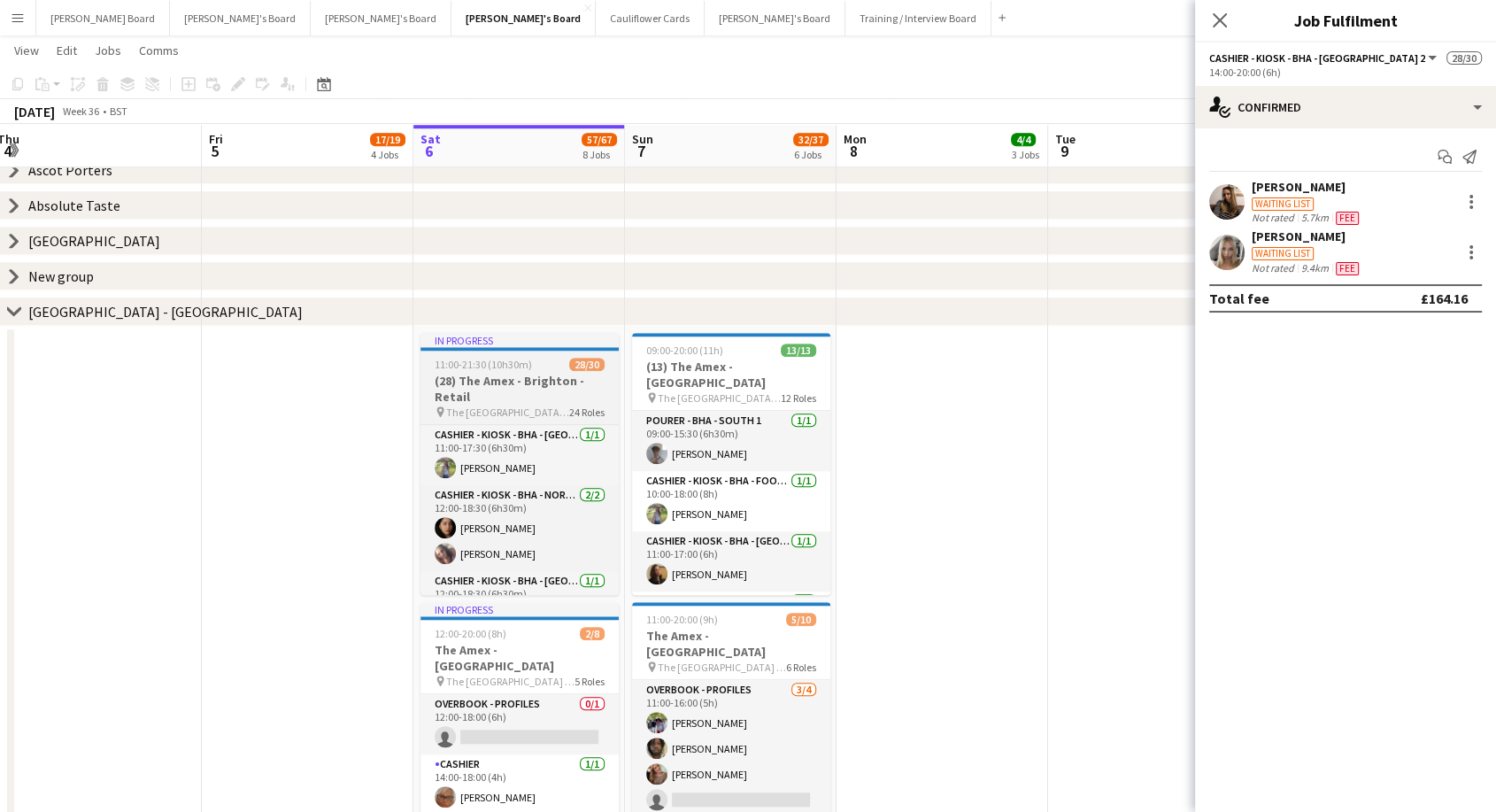
click at [563, 396] on h3 "(28) The Amex - Brighton - Retail" at bounding box center [520, 388] width 199 height 32
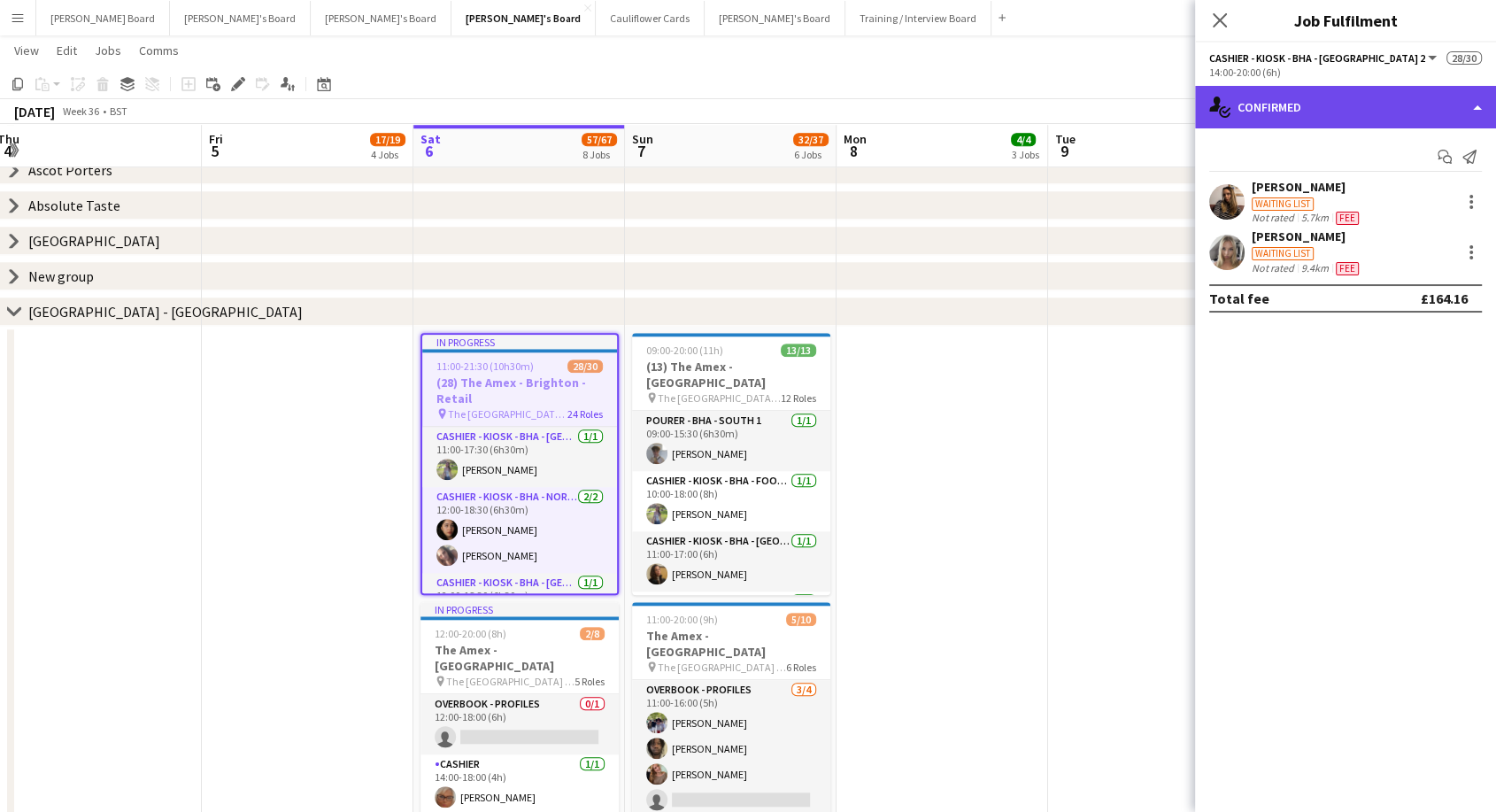
click at [1329, 100] on div "single-neutral-actions-check-2 Confirmed" at bounding box center [1346, 107] width 301 height 43
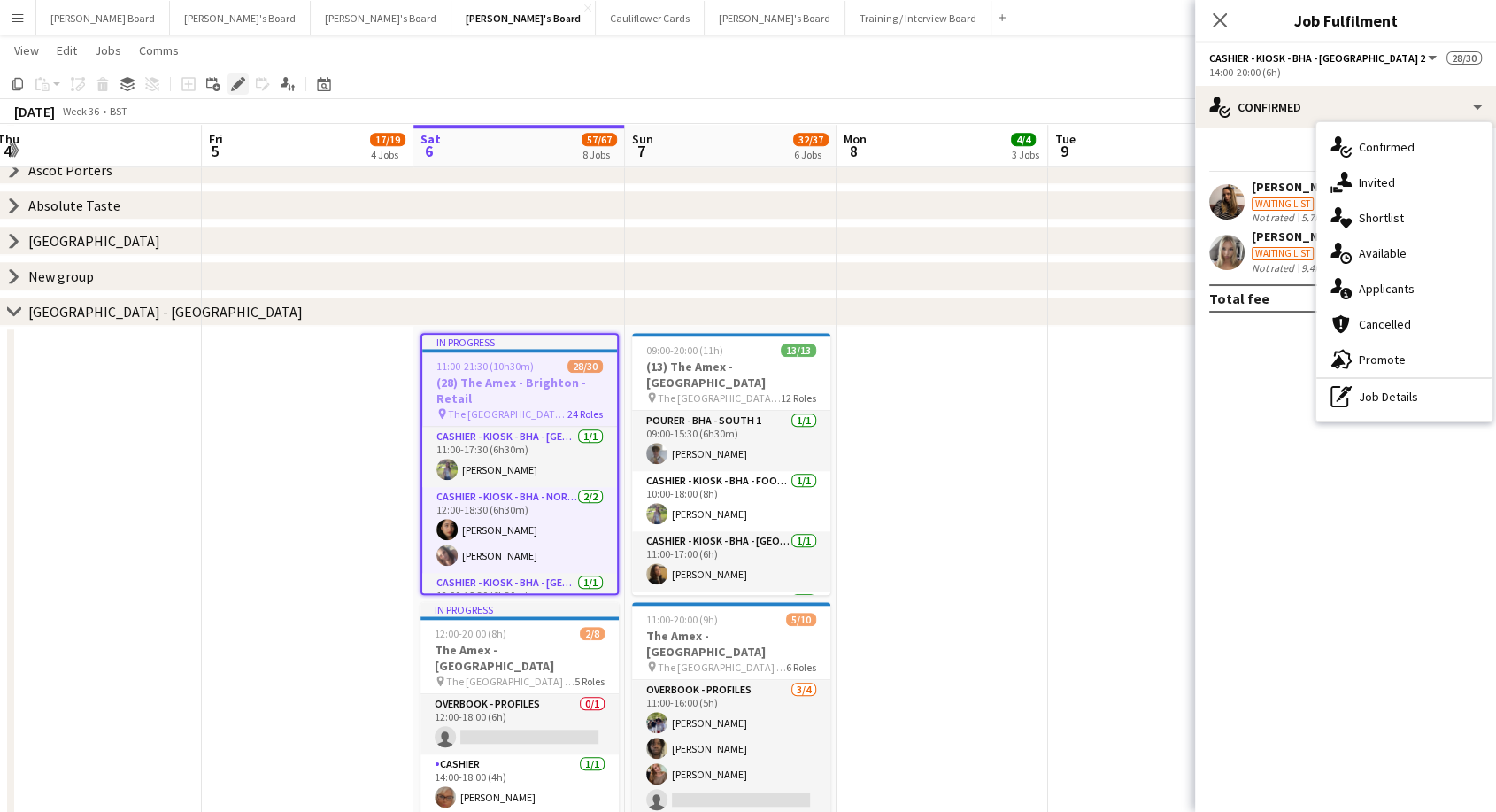
click at [231, 90] on icon at bounding box center [232, 88] width 5 height 5
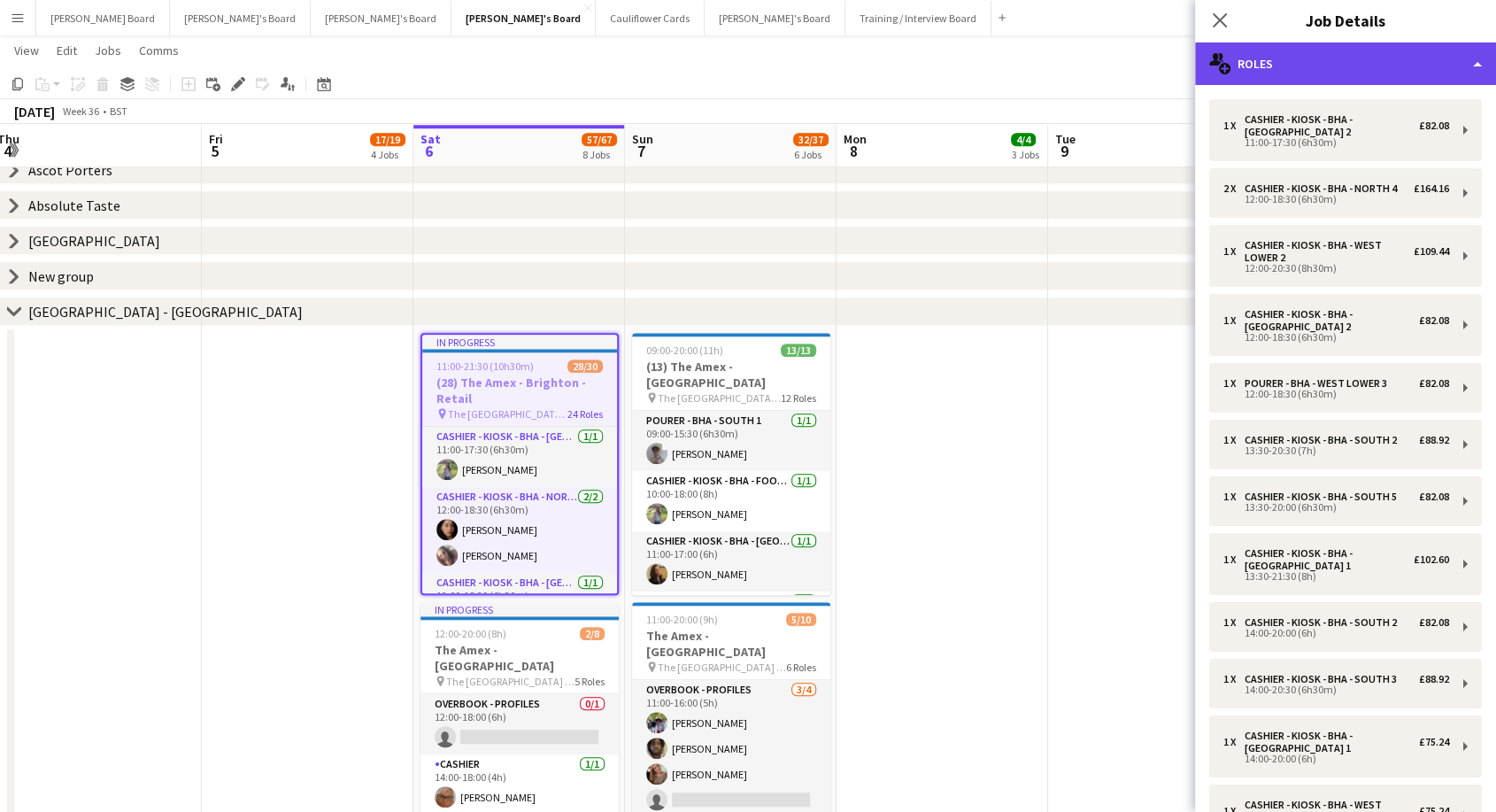
click at [1308, 63] on div "multiple-users-add Roles" at bounding box center [1346, 64] width 301 height 43
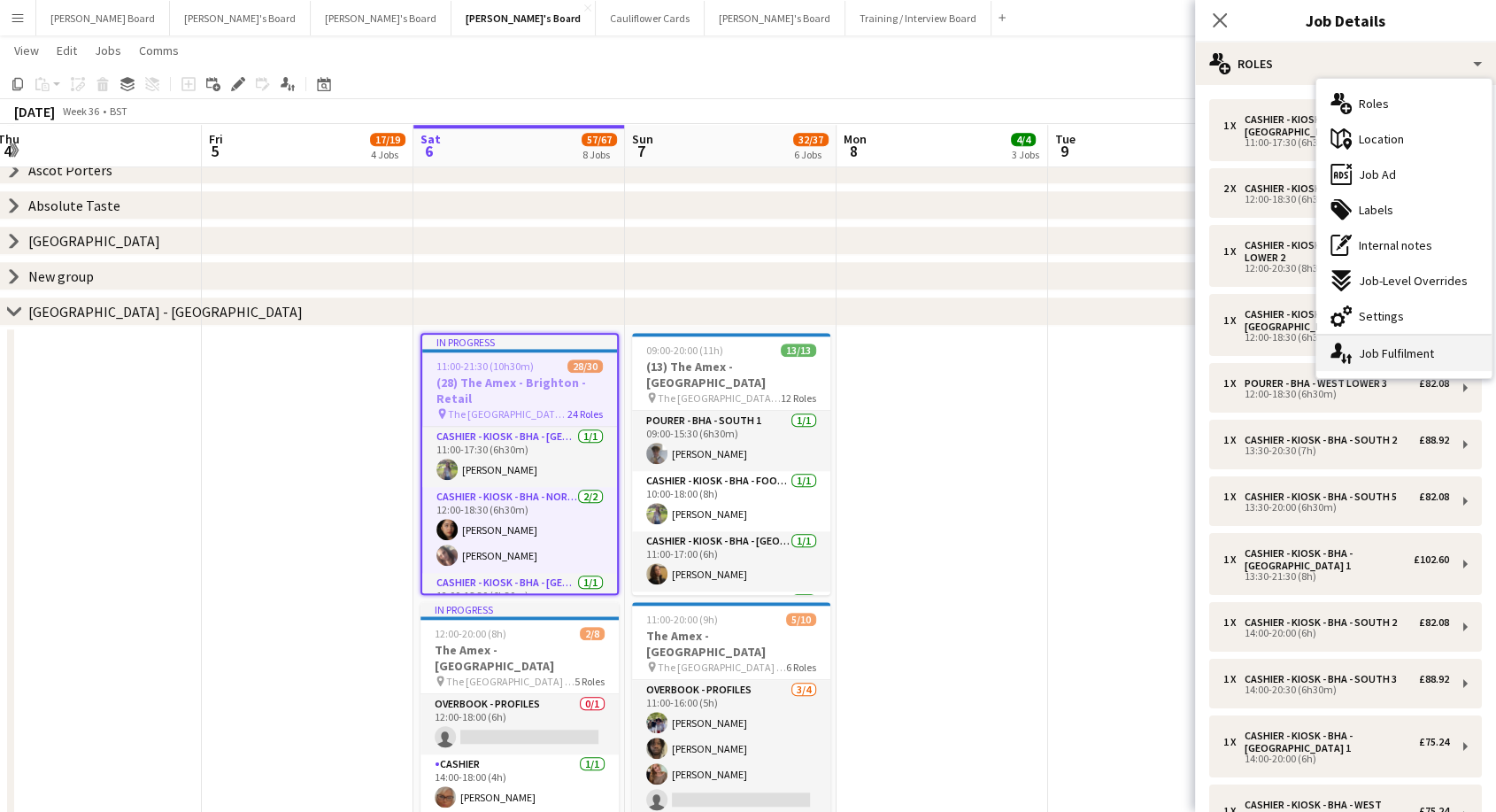
click at [1387, 354] on div "single-neutral-actions-up-down Job Fulfilment" at bounding box center [1404, 353] width 175 height 36
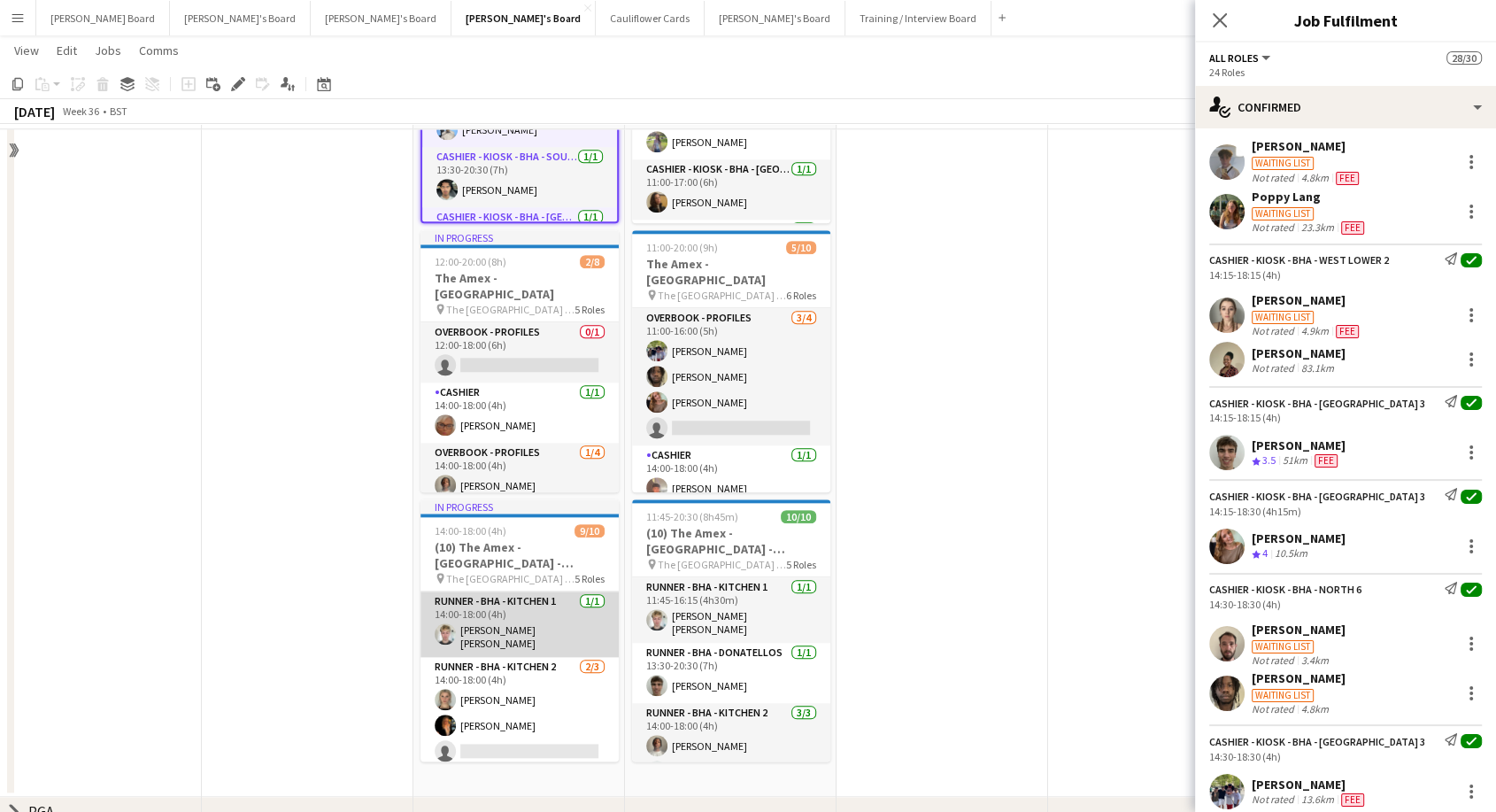
scroll to position [1925, 0]
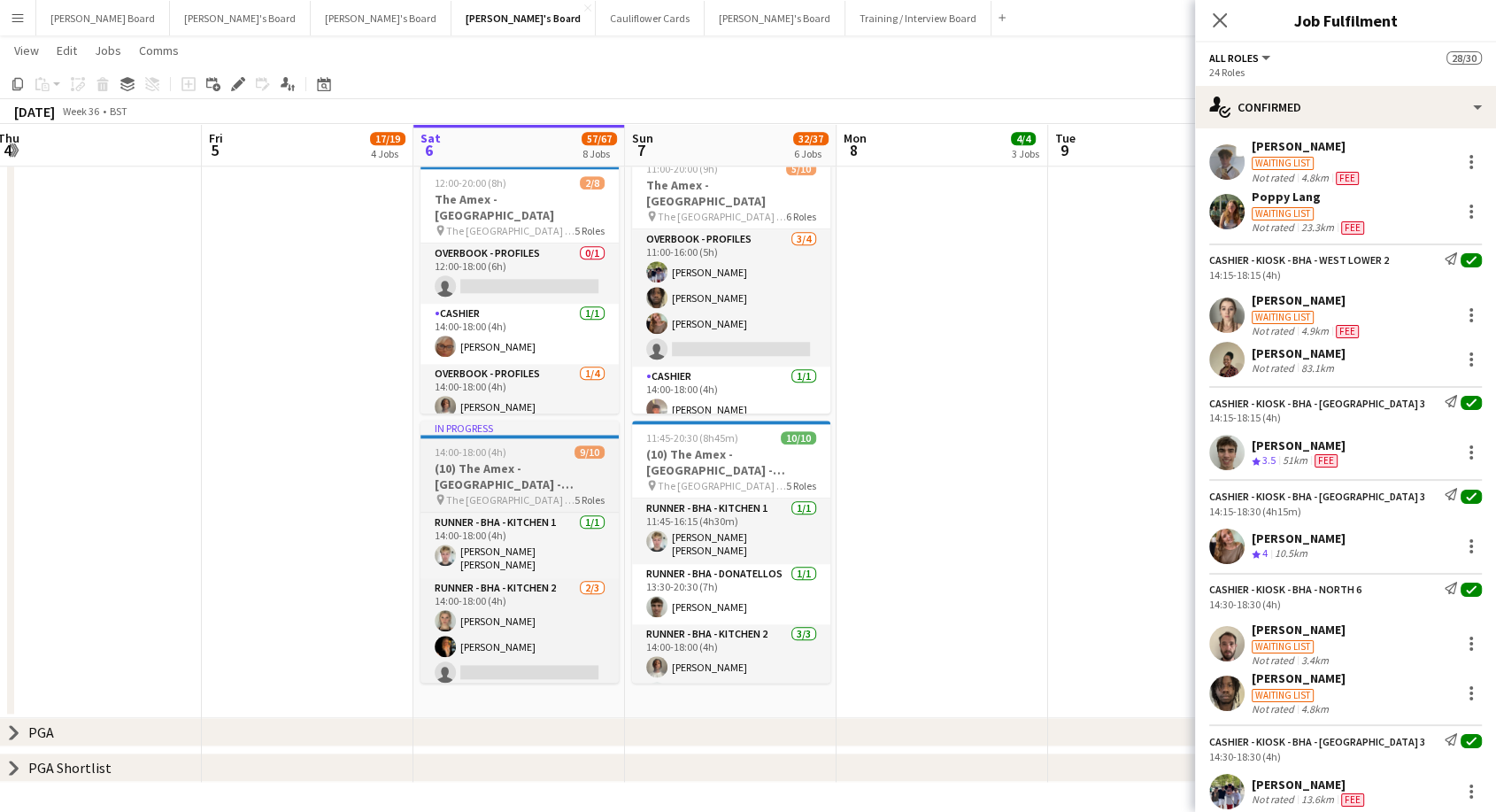
click at [515, 499] on span "The [GEOGRAPHIC_DATA] - [GEOGRAPHIC_DATA]" at bounding box center [510, 499] width 129 height 14
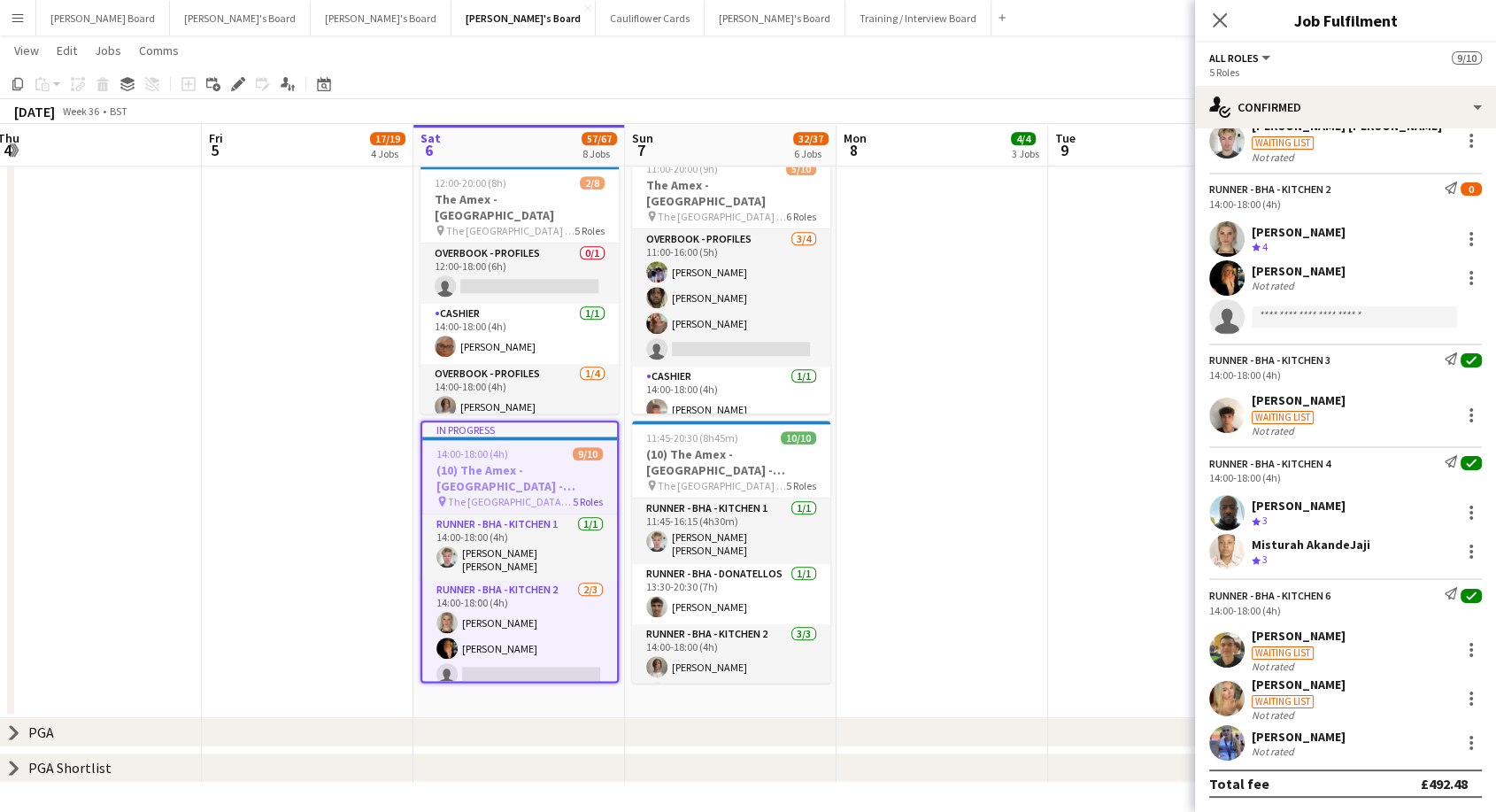
scroll to position [102, 0]
click at [1295, 549] on div "Misturah AkandeJaji" at bounding box center [1311, 544] width 119 height 15
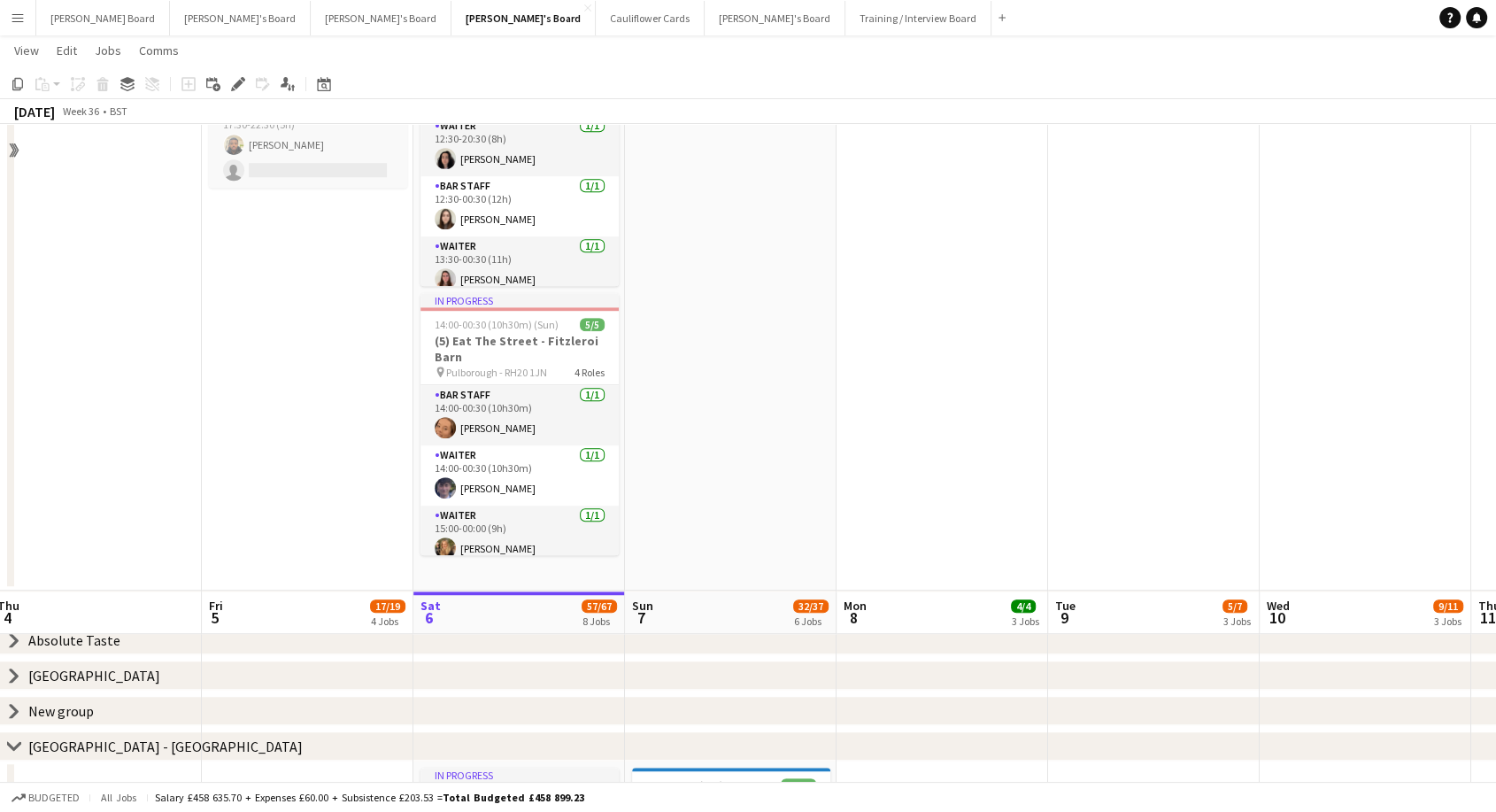
scroll to position [1531, 0]
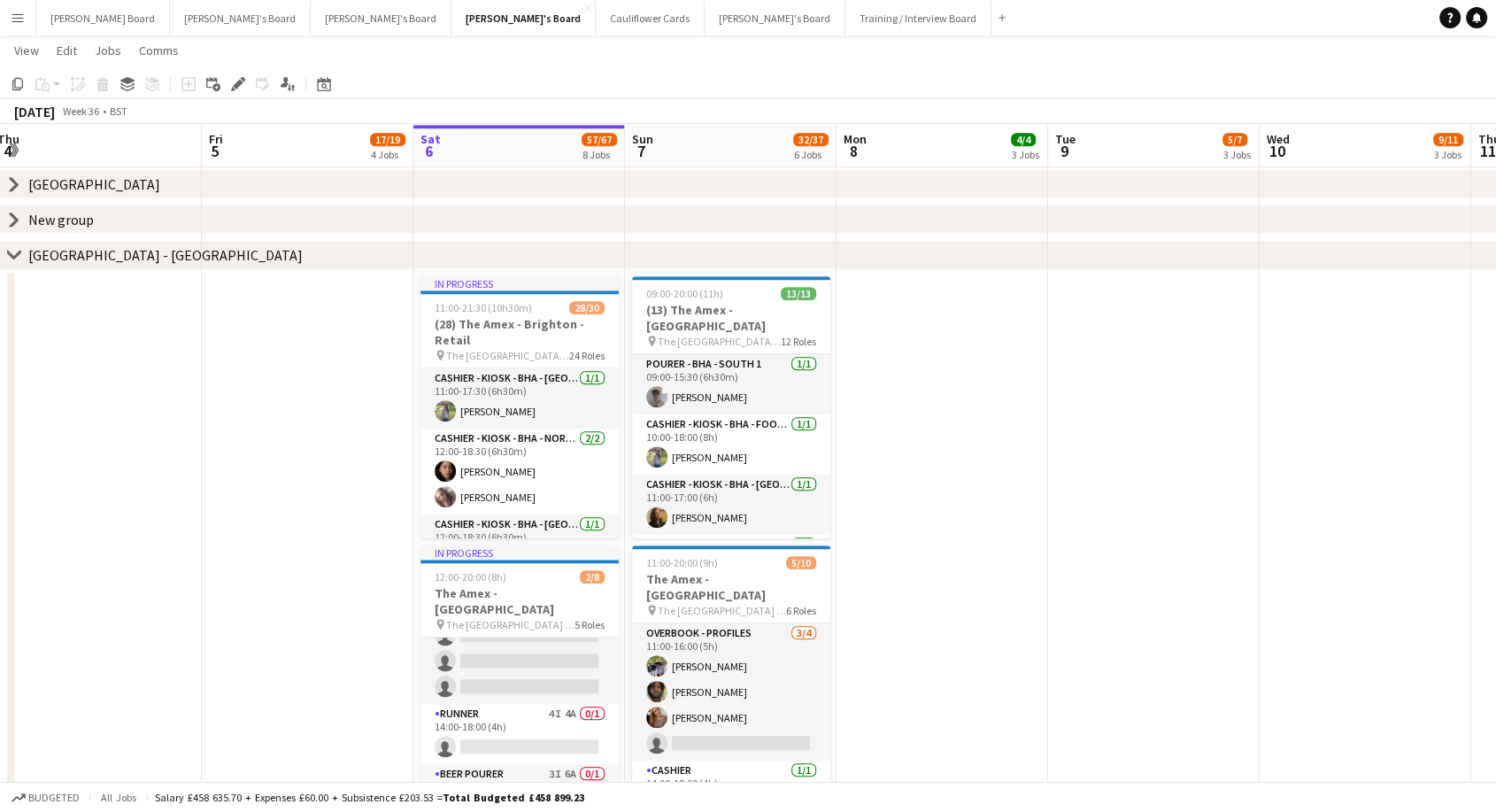
drag, startPoint x: 511, startPoint y: 341, endPoint x: 139, endPoint y: 229, distance: 388.5
click at [510, 341] on h3 "(28) The Amex - Brighton - Retail" at bounding box center [520, 332] width 199 height 32
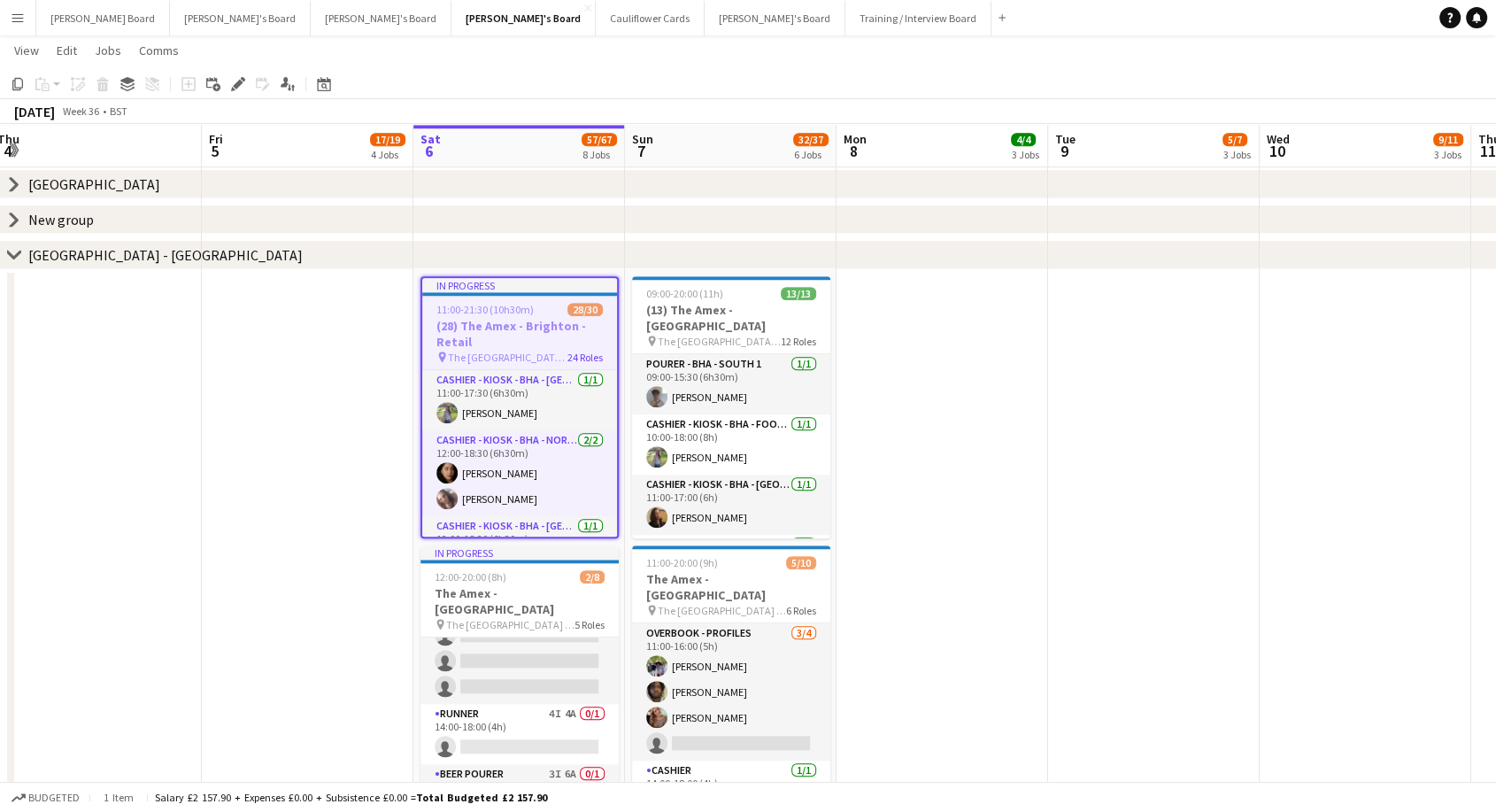
scroll to position [0, 435]
click at [238, 91] on div "Edit" at bounding box center [238, 84] width 21 height 21
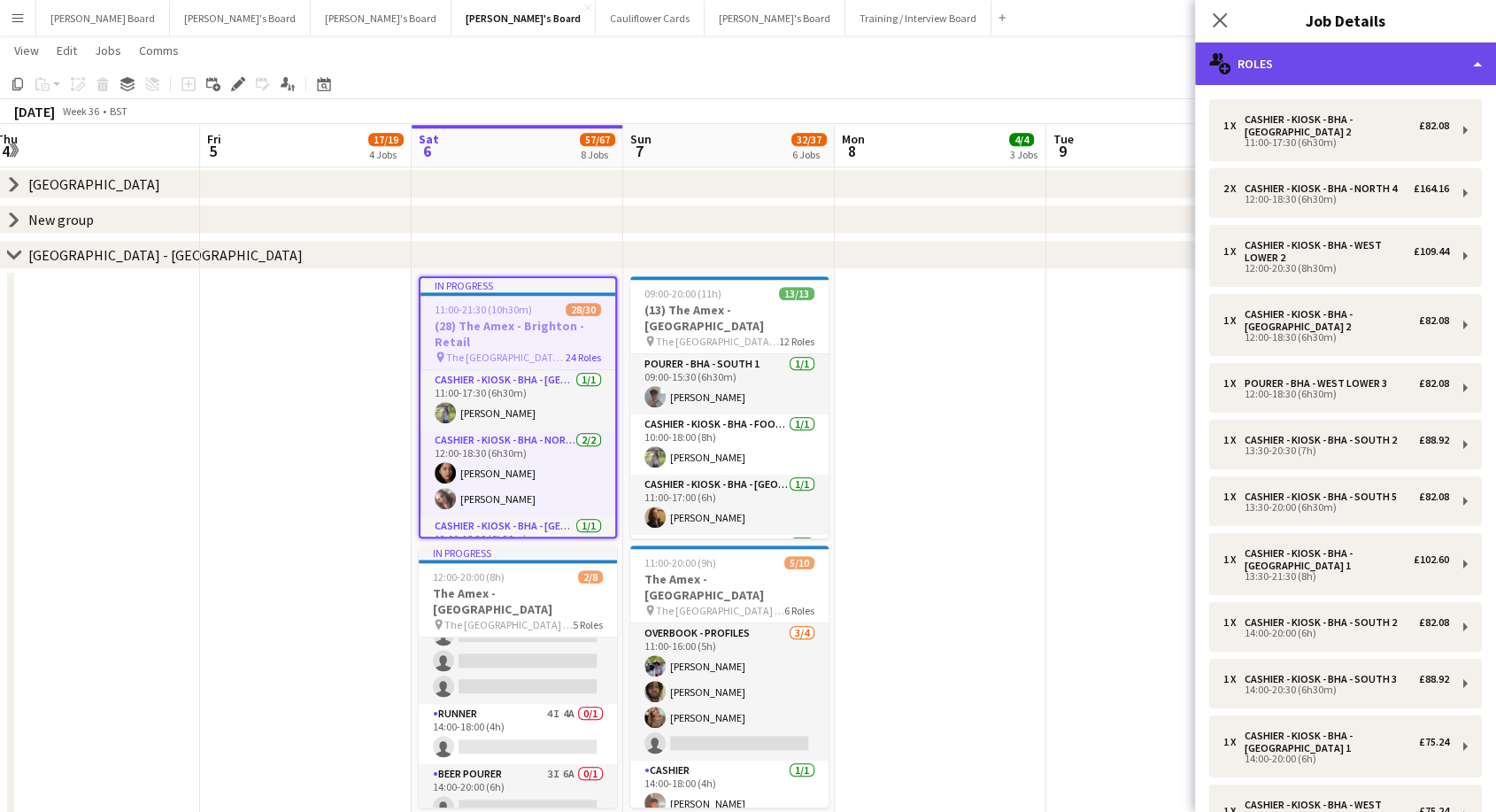
drag, startPoint x: 1318, startPoint y: 56, endPoint x: 1331, endPoint y: 134, distance: 79.1
click at [1318, 57] on div "multiple-users-add Roles" at bounding box center [1346, 64] width 301 height 43
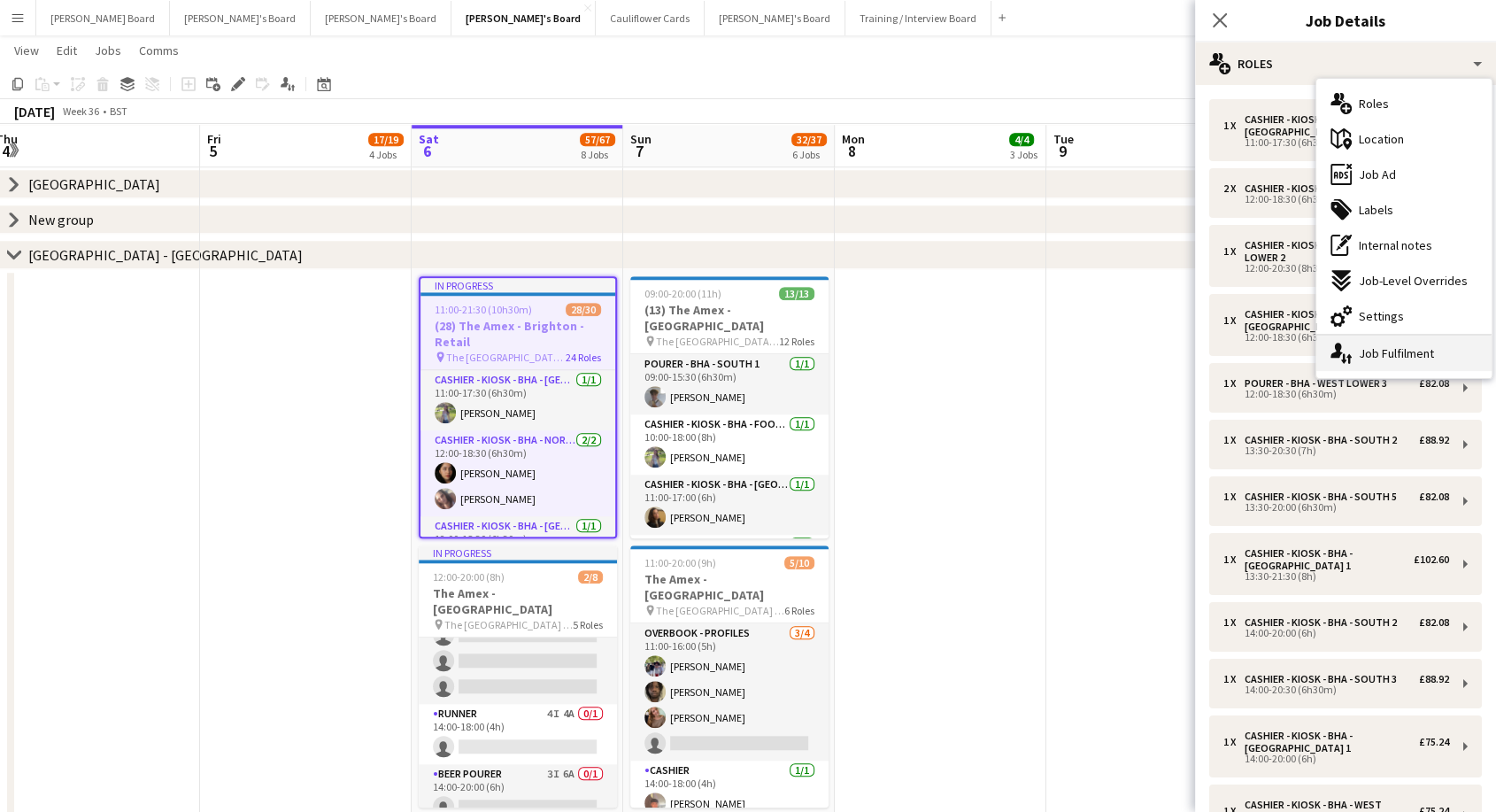
click at [1387, 359] on div "single-neutral-actions-up-down Job Fulfilment" at bounding box center [1404, 353] width 175 height 36
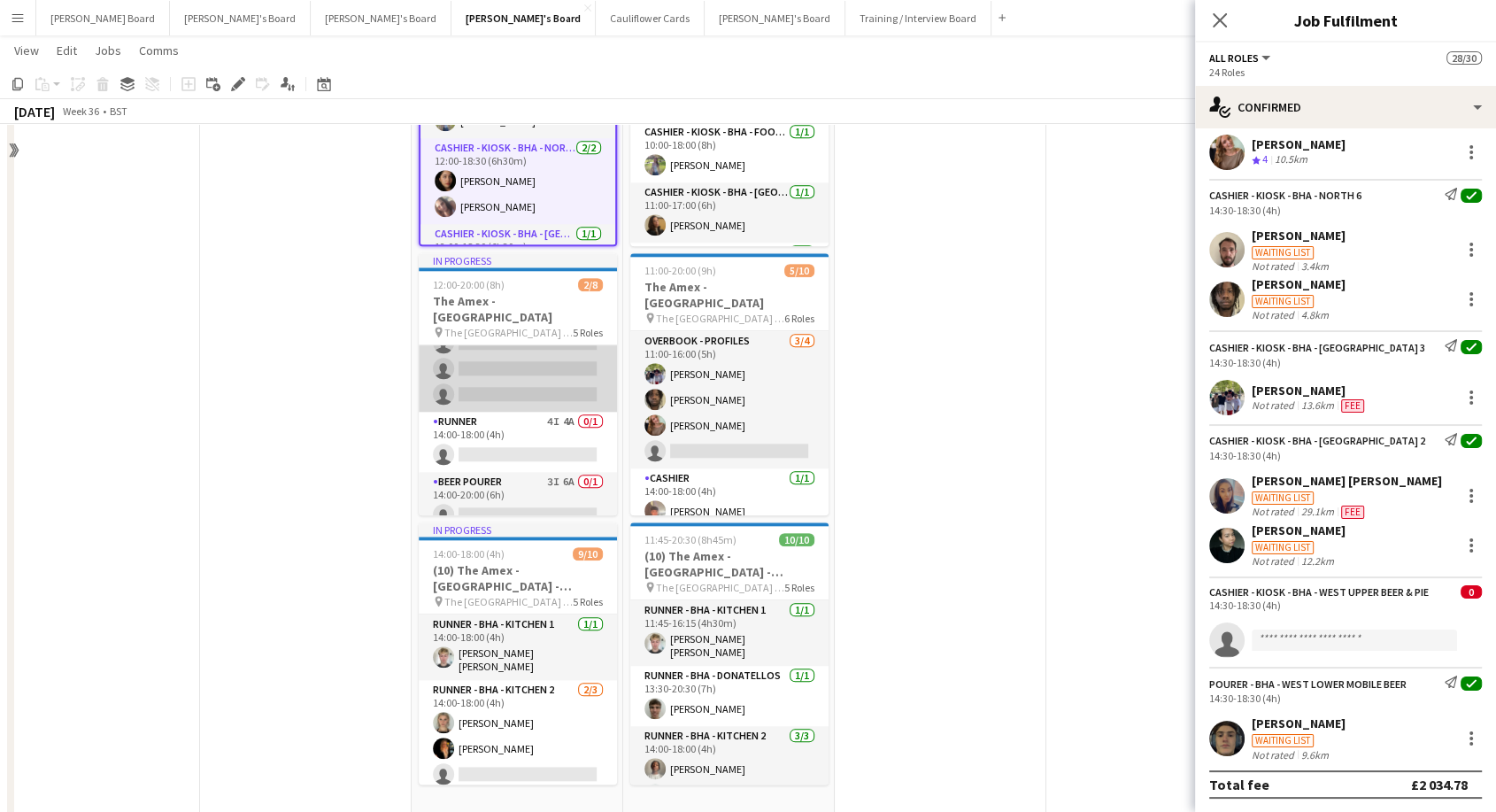
scroll to position [1827, 0]
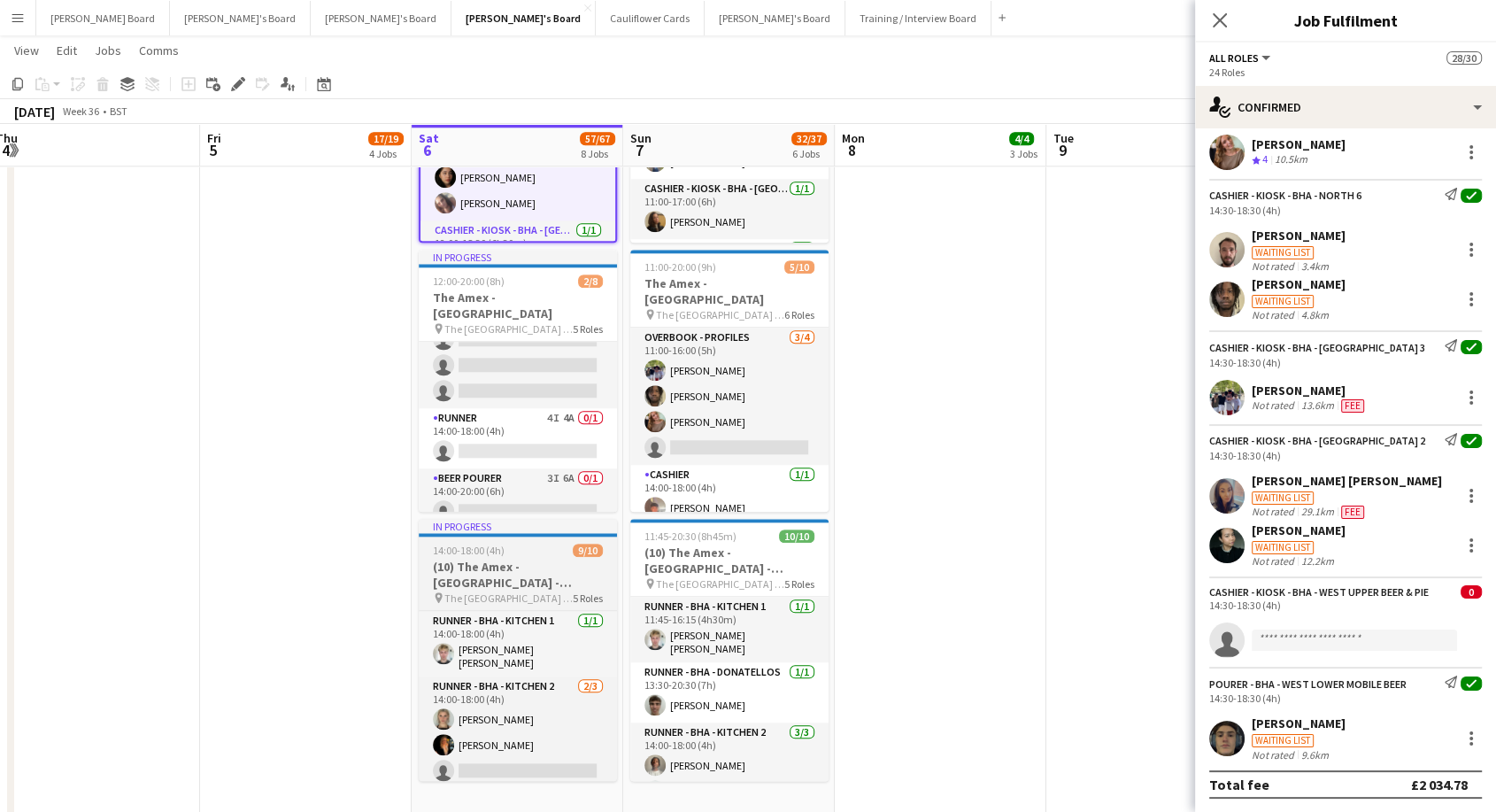
click at [433, 590] on h3 "(10) The Amex - [GEOGRAPHIC_DATA] - Hospitality" at bounding box center [518, 574] width 199 height 32
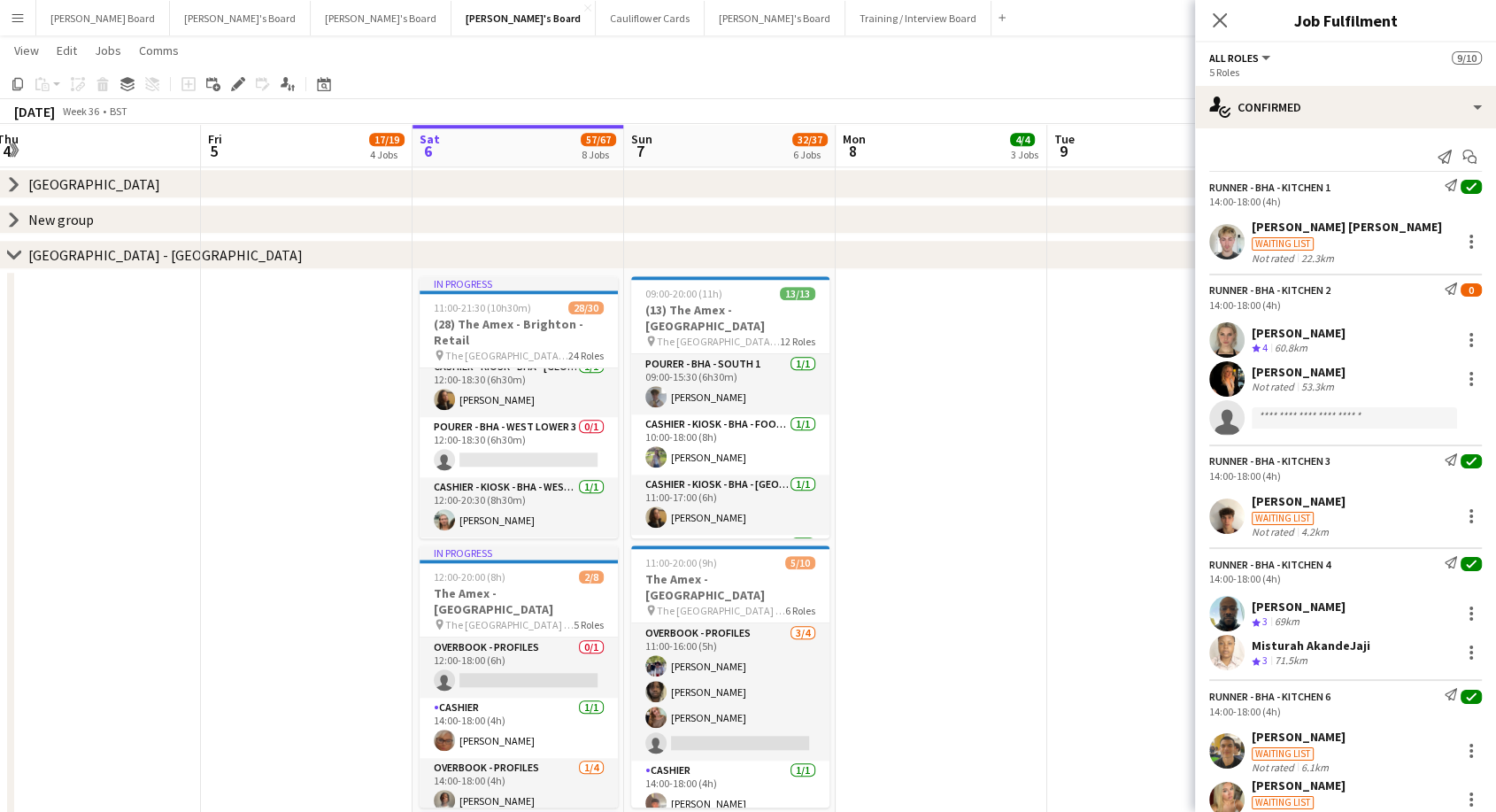
scroll to position [197, 0]
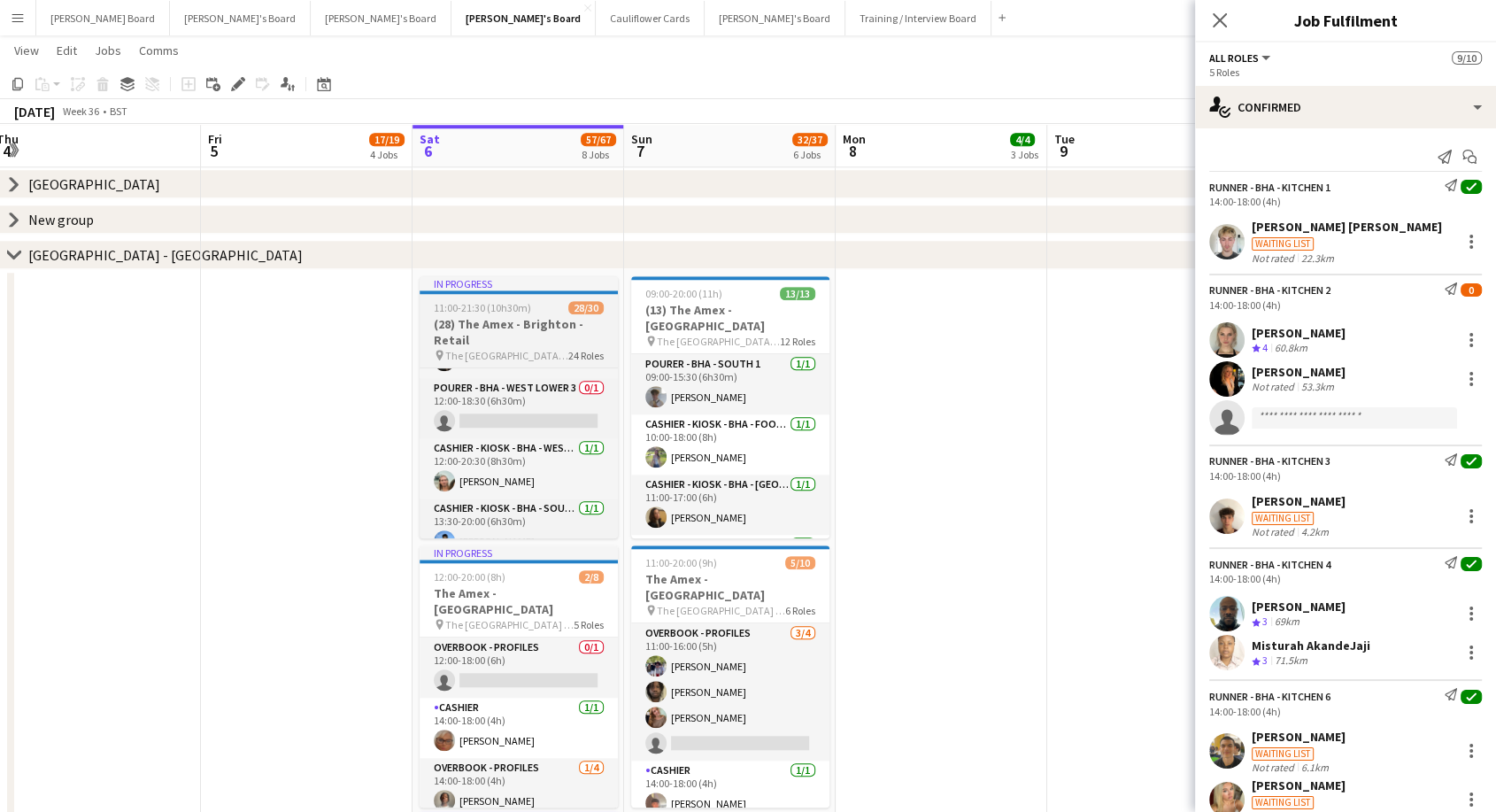
click at [504, 344] on h3 "(28) The Amex - Brighton - Retail" at bounding box center [519, 332] width 199 height 32
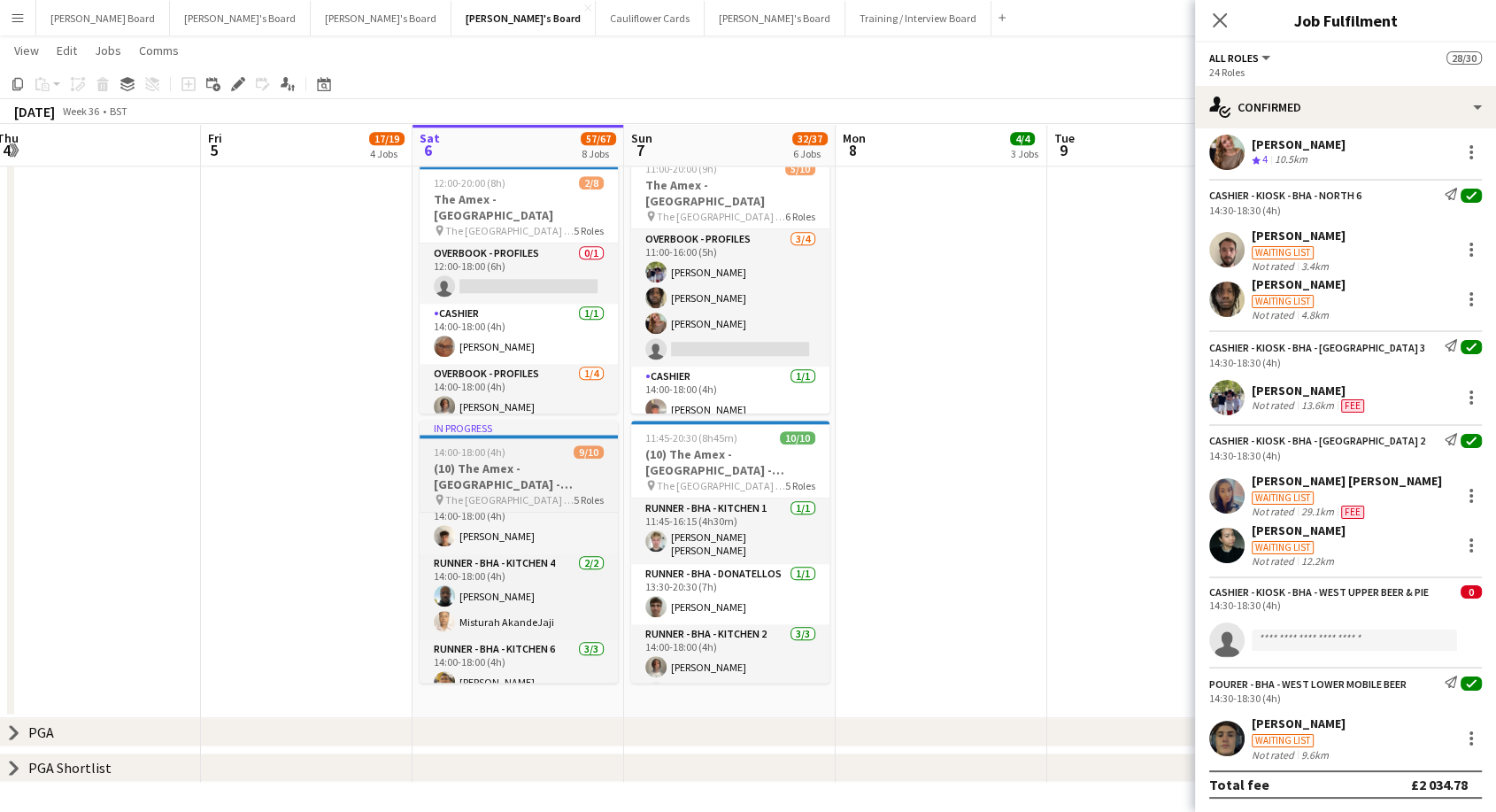
click at [489, 474] on h3 "(10) The Amex - [GEOGRAPHIC_DATA] - Hospitality" at bounding box center [519, 476] width 199 height 32
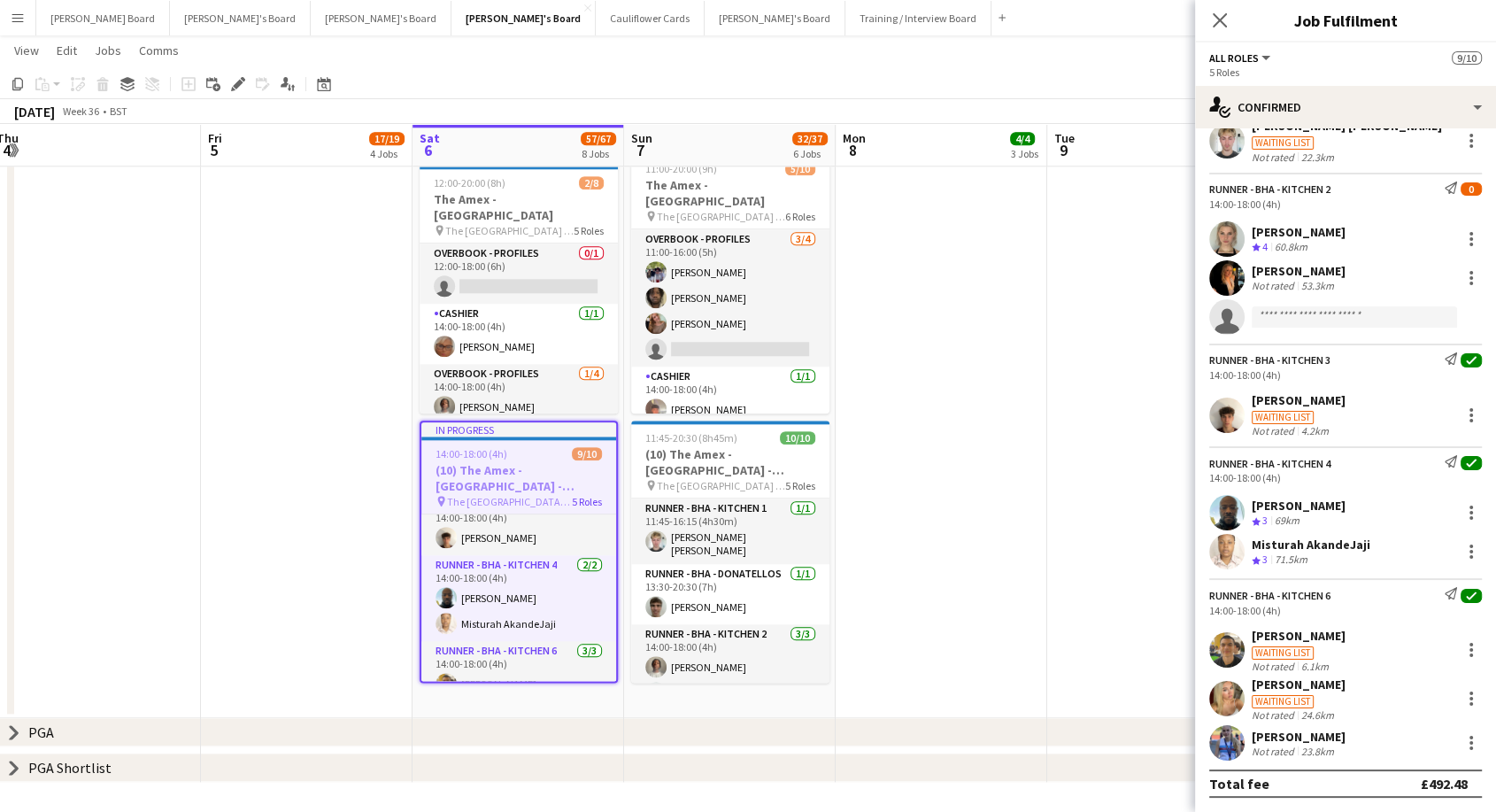
scroll to position [102, 0]
click at [1292, 398] on div "[PERSON_NAME]" at bounding box center [1298, 399] width 94 height 15
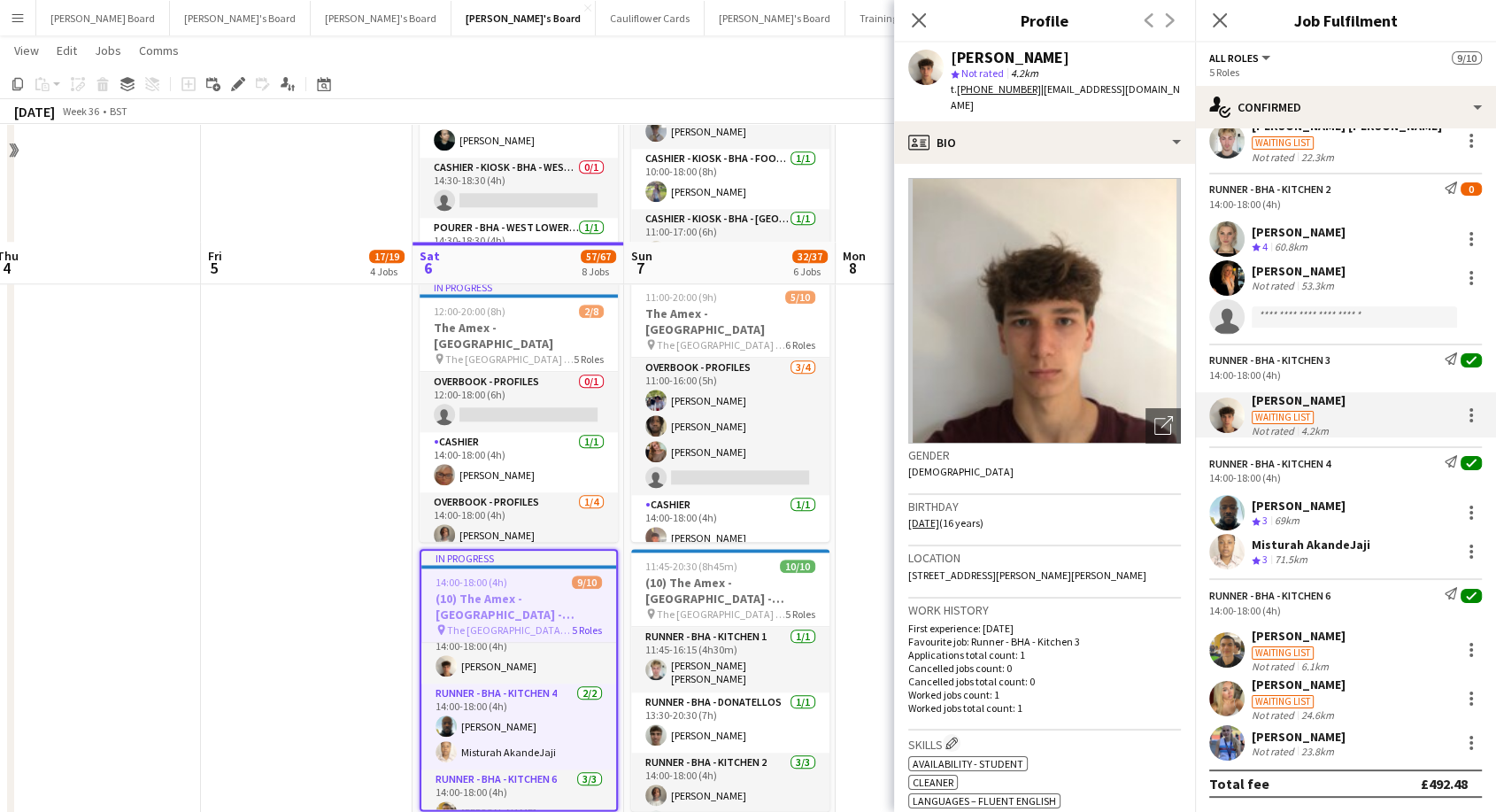
scroll to position [1925, 0]
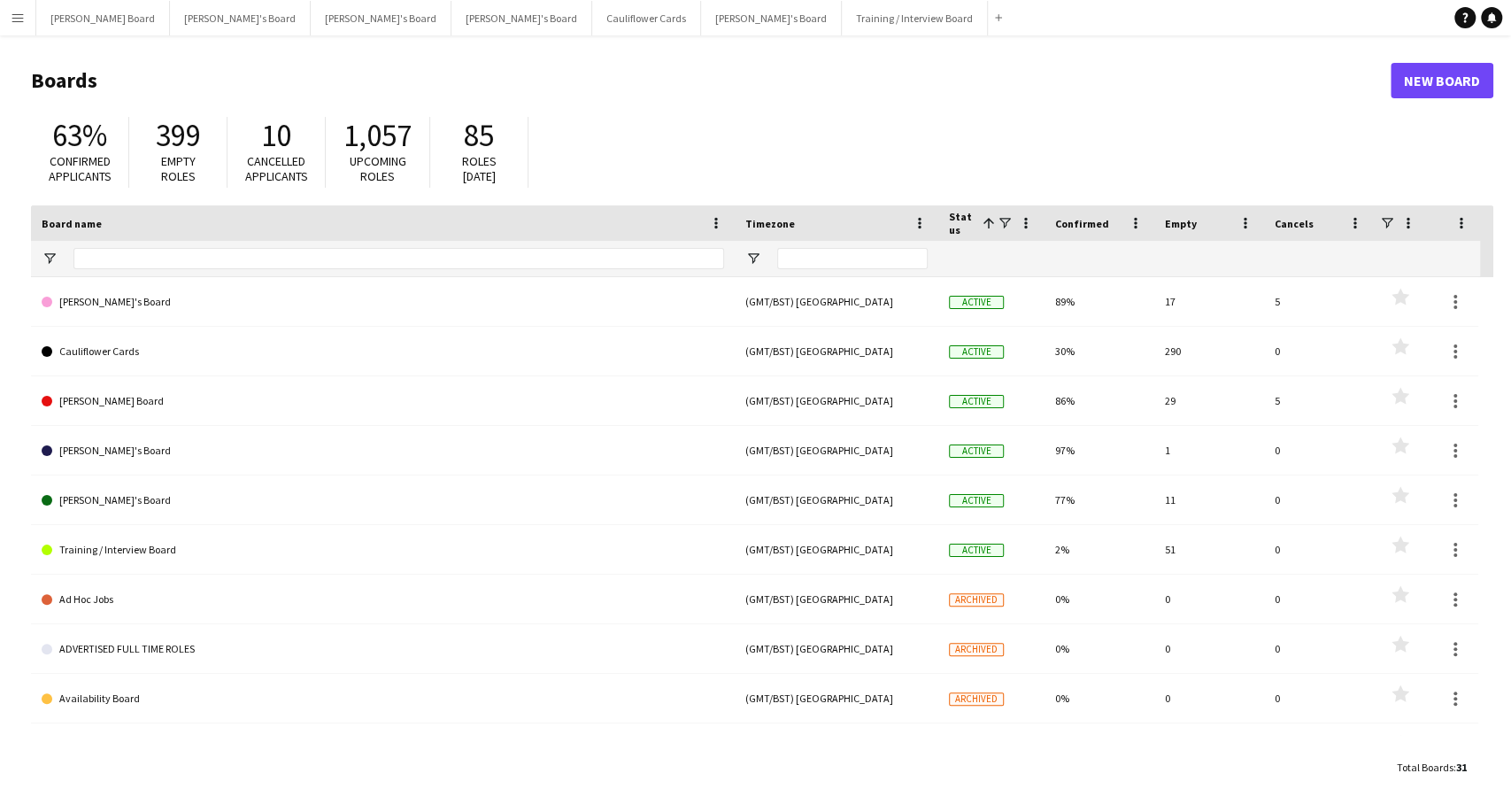
click at [139, 65] on header "Boards New Board" at bounding box center [762, 80] width 1462 height 55
click at [144, 65] on header "Boards New Board" at bounding box center [762, 80] width 1462 height 55
drag, startPoint x: 144, startPoint y: 64, endPoint x: 141, endPoint y: 93, distance: 29.2
click at [142, 85] on header "Boards New Board" at bounding box center [762, 80] width 1462 height 55
click at [166, 87] on h1 "Boards" at bounding box center [711, 80] width 1360 height 26
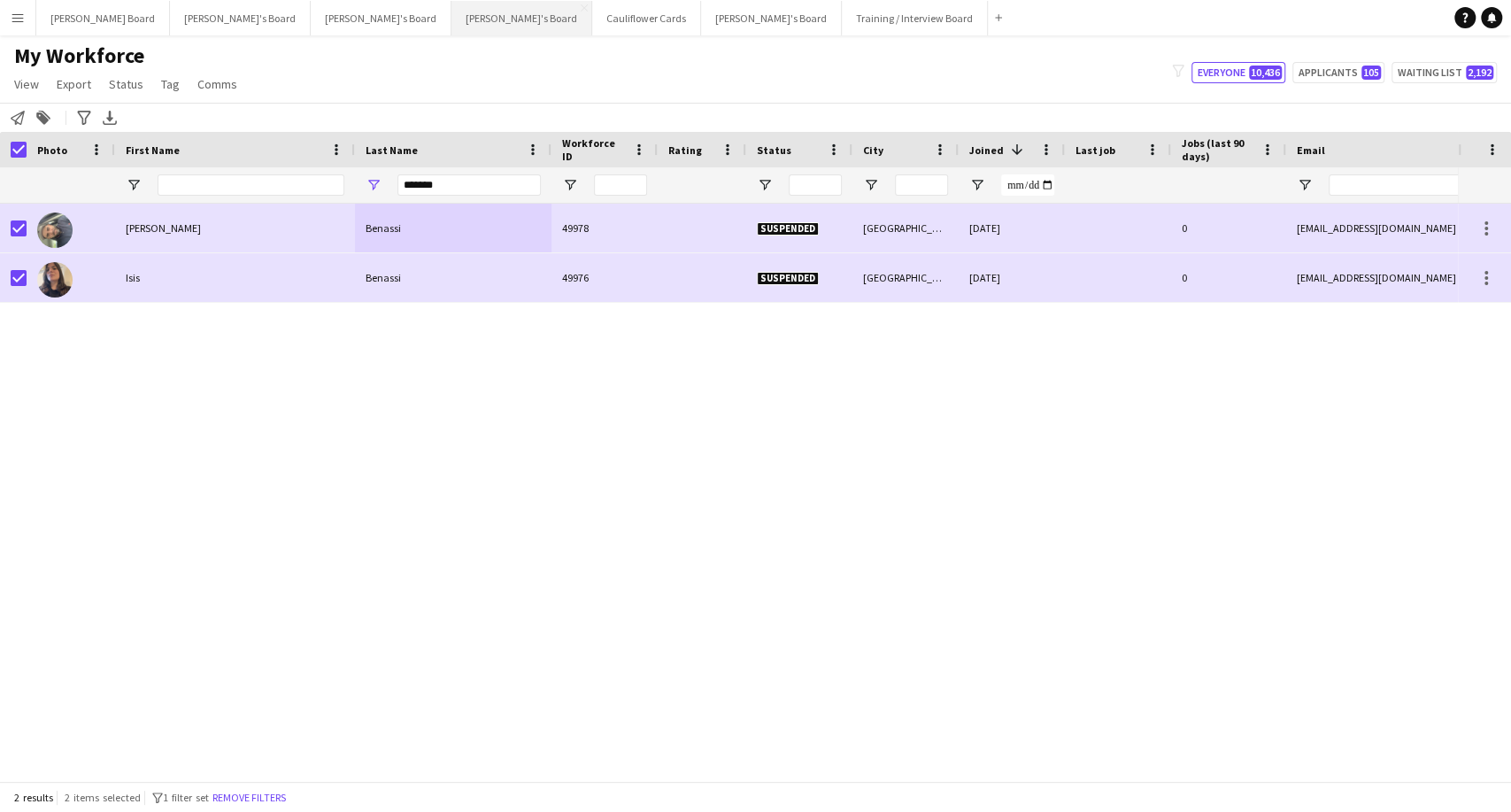
click at [451, 22] on button "[PERSON_NAME]'s Board Close" at bounding box center [521, 18] width 140 height 35
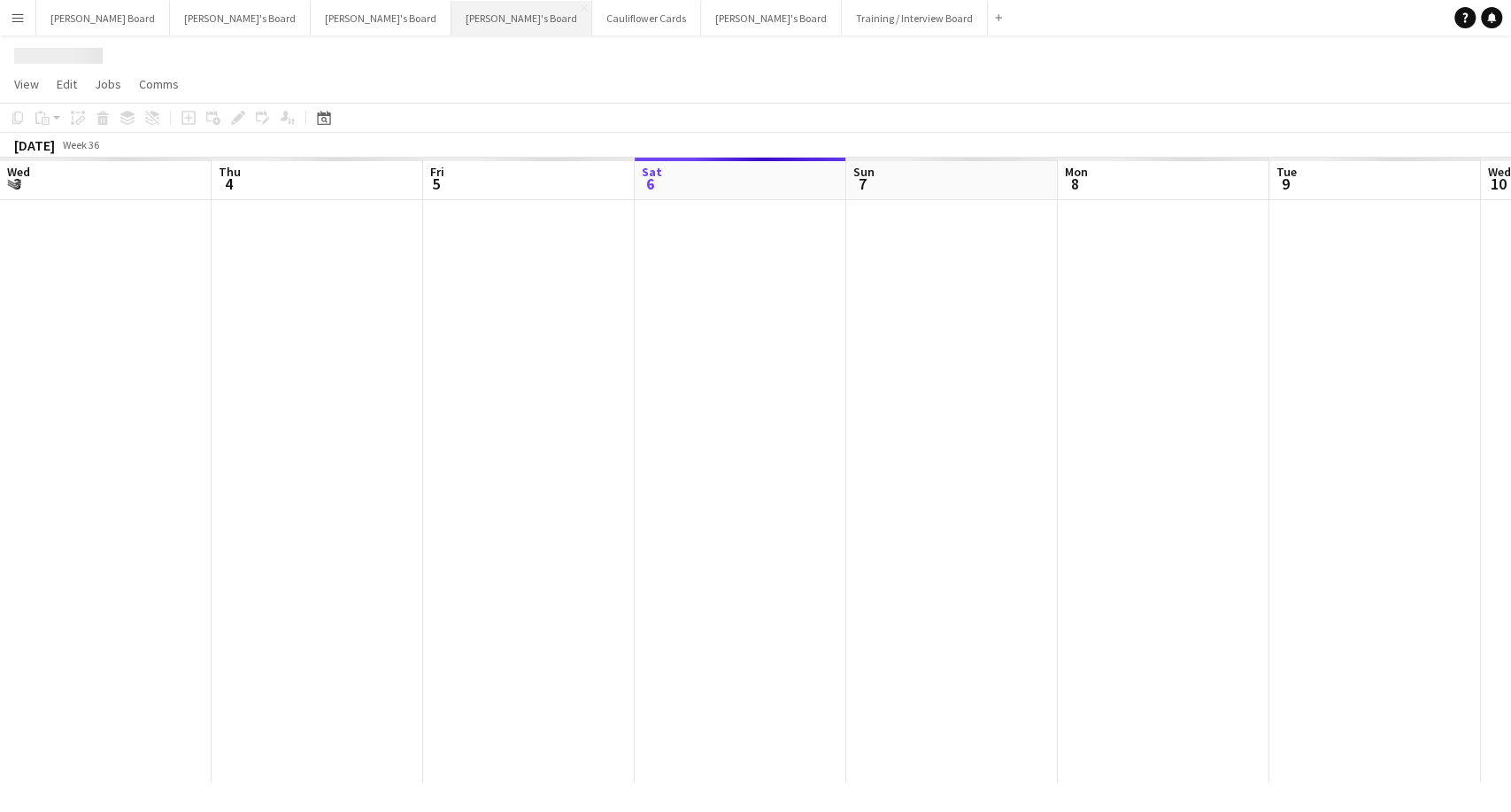
scroll to position [0, 423]
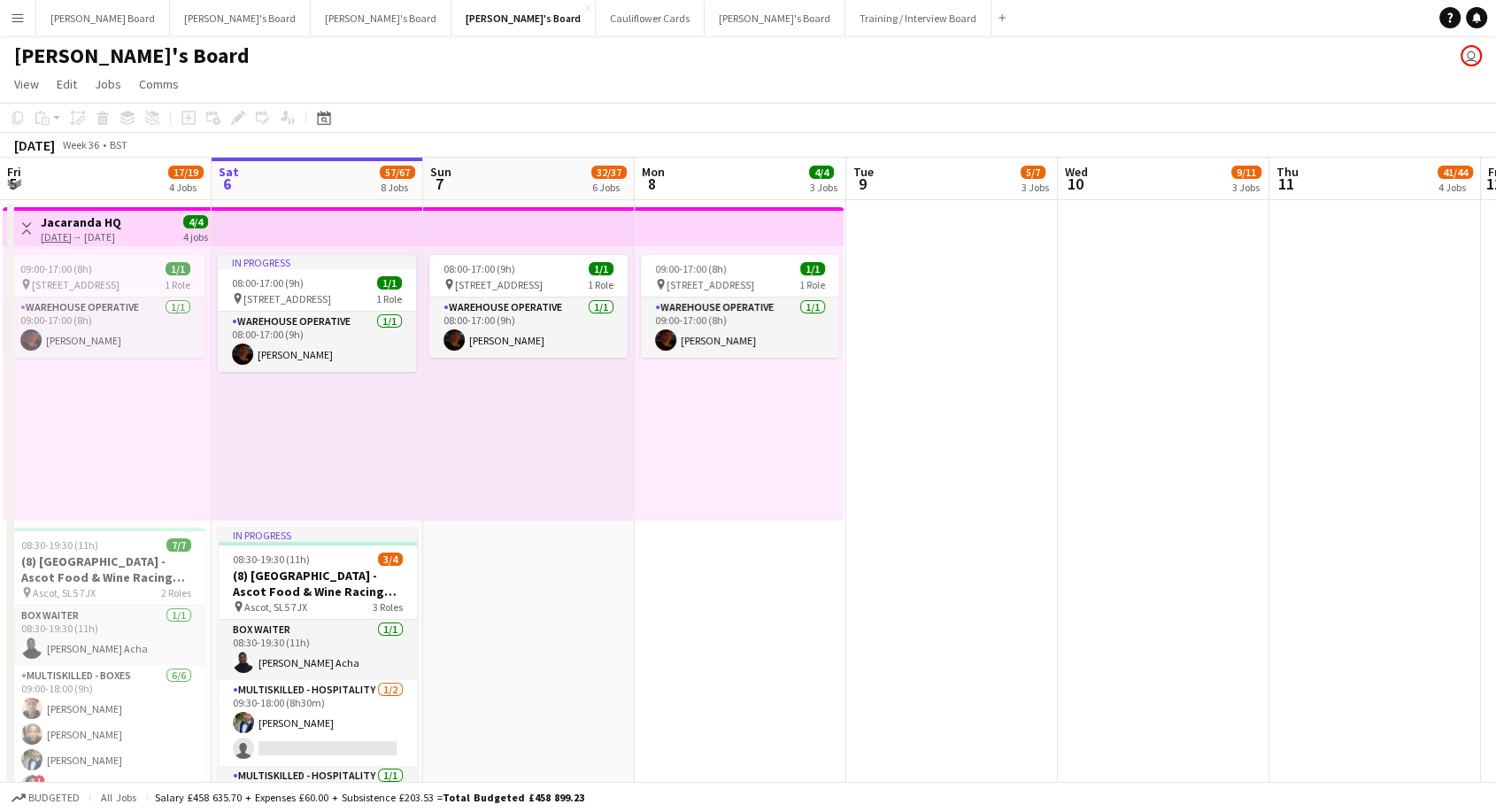
click at [15, 17] on app-icon "Menu" at bounding box center [18, 18] width 15 height 15
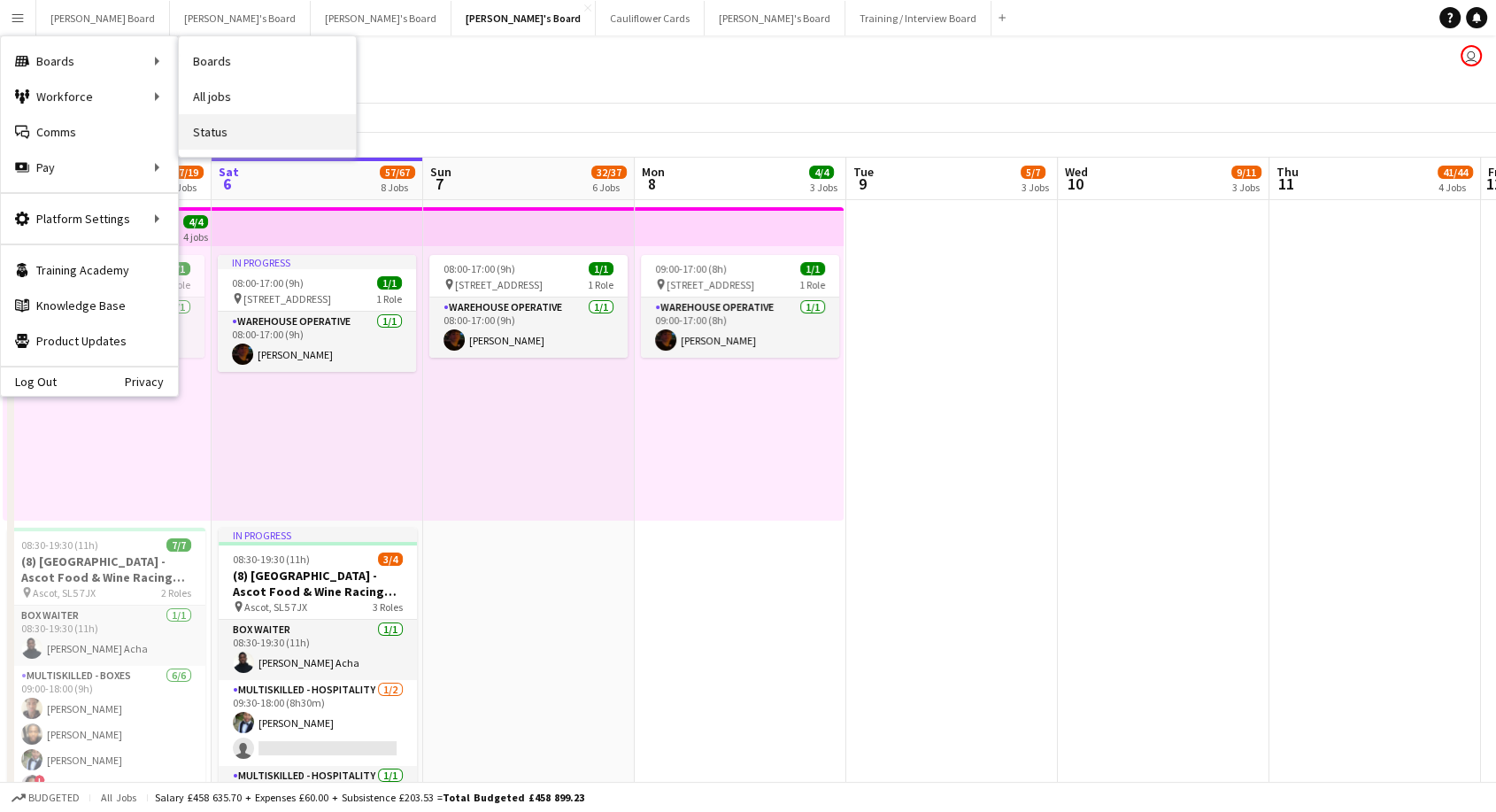
click at [222, 125] on link "Status" at bounding box center [267, 131] width 177 height 36
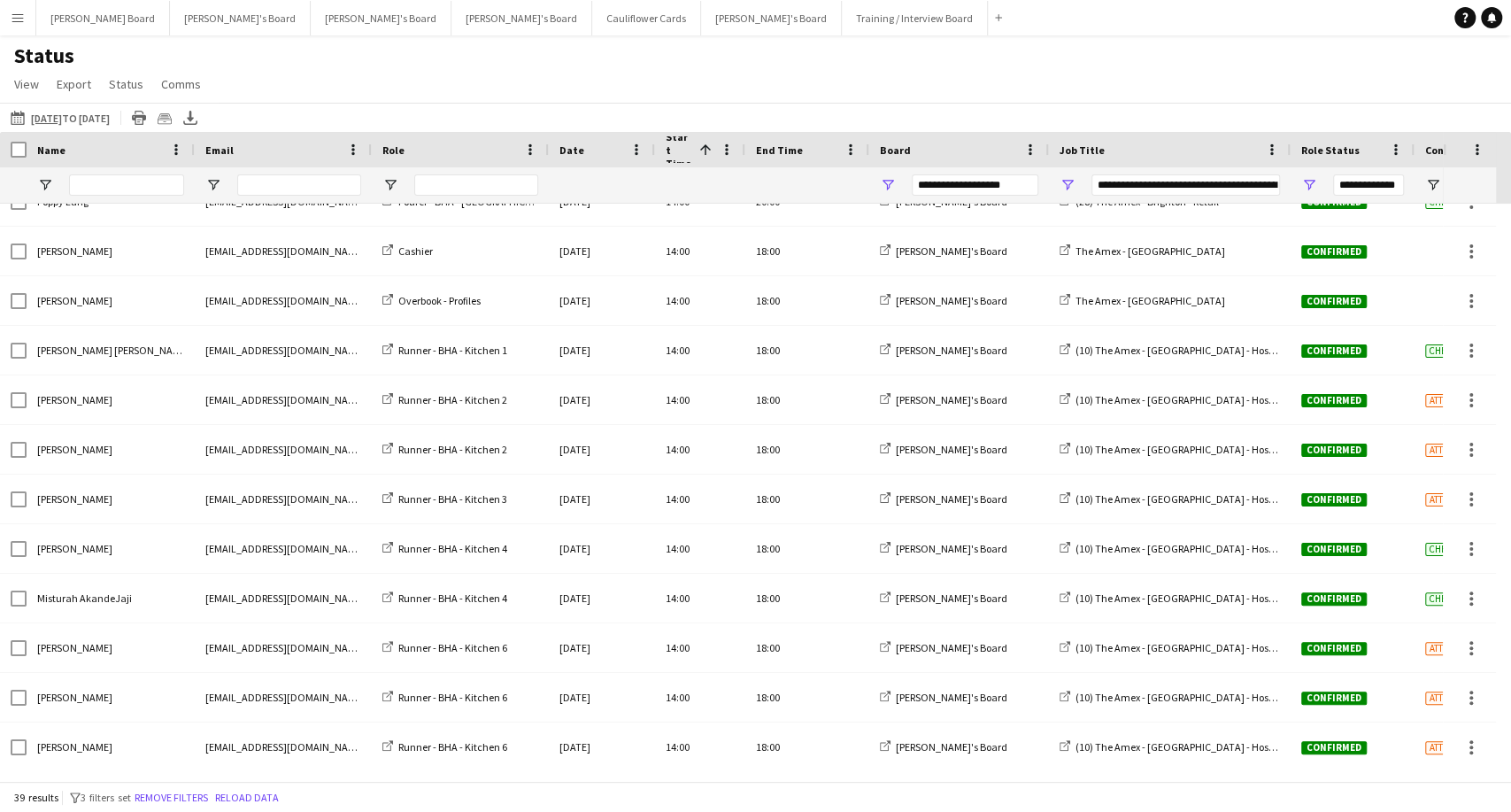
scroll to position [1052, 0]
